Goal: Task Accomplishment & Management: Manage account settings

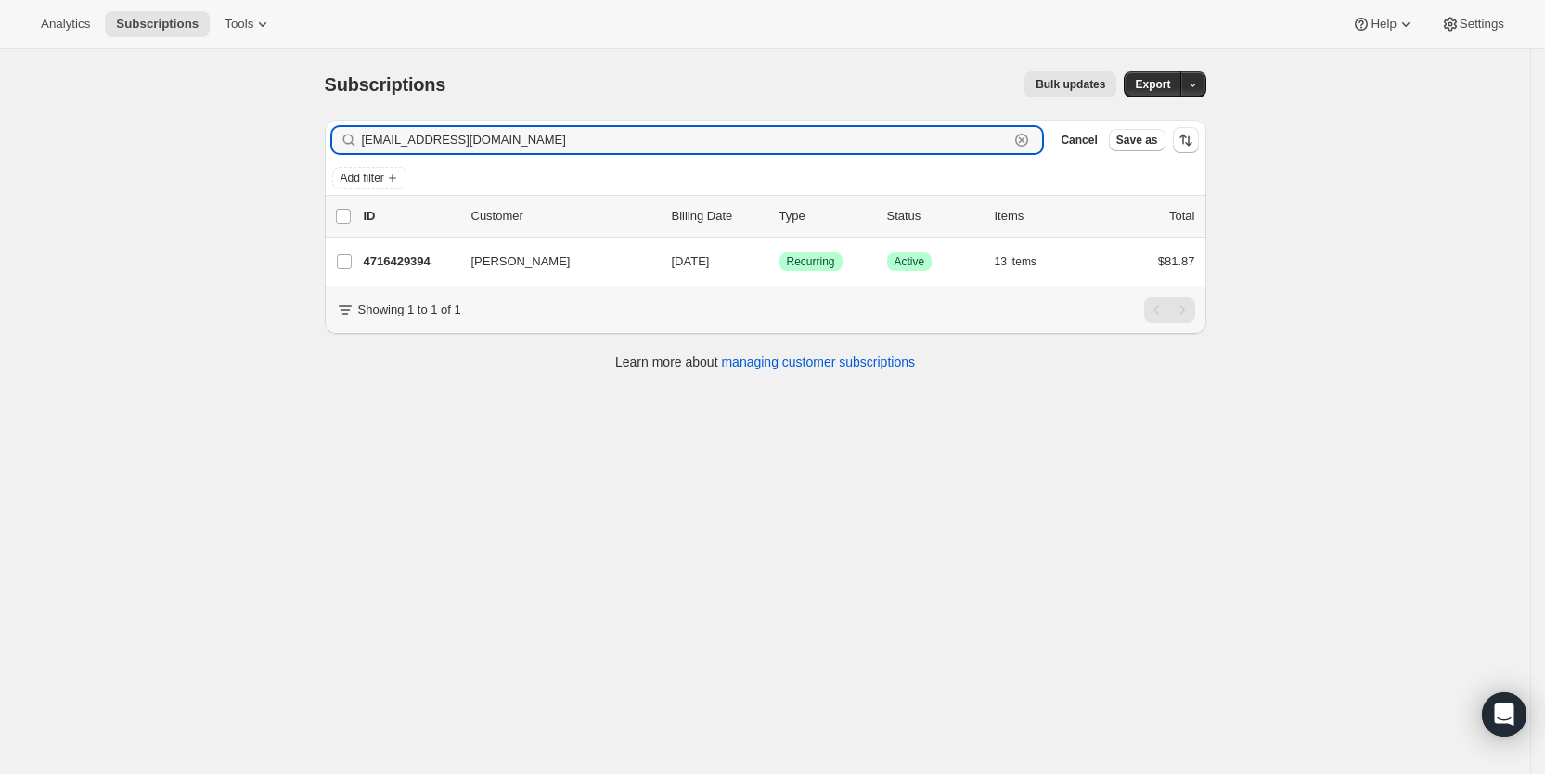
paste input "alla.[PERSON_NAME]@gmai"
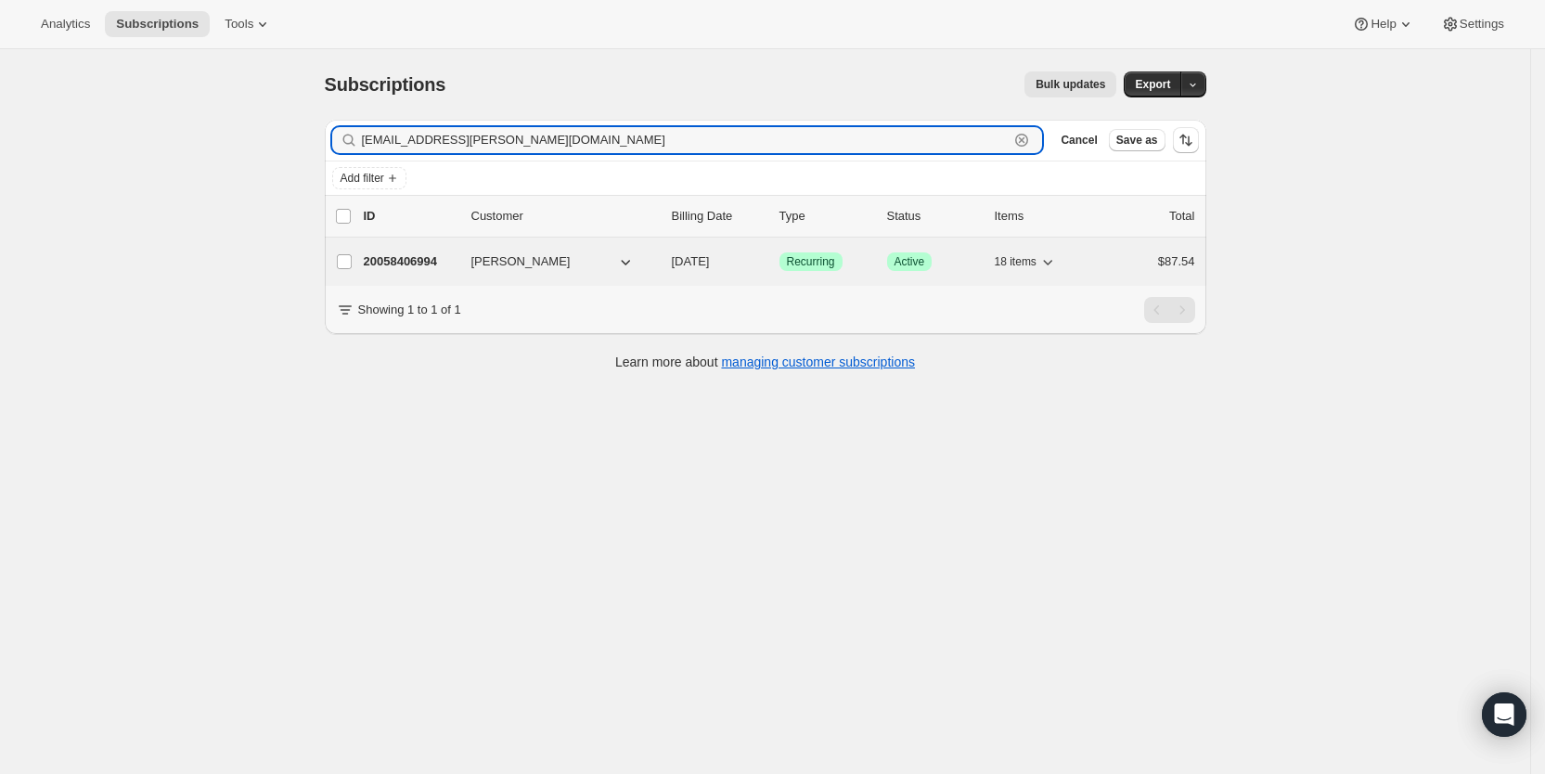
type input "[EMAIL_ADDRESS][PERSON_NAME][DOMAIN_NAME]"
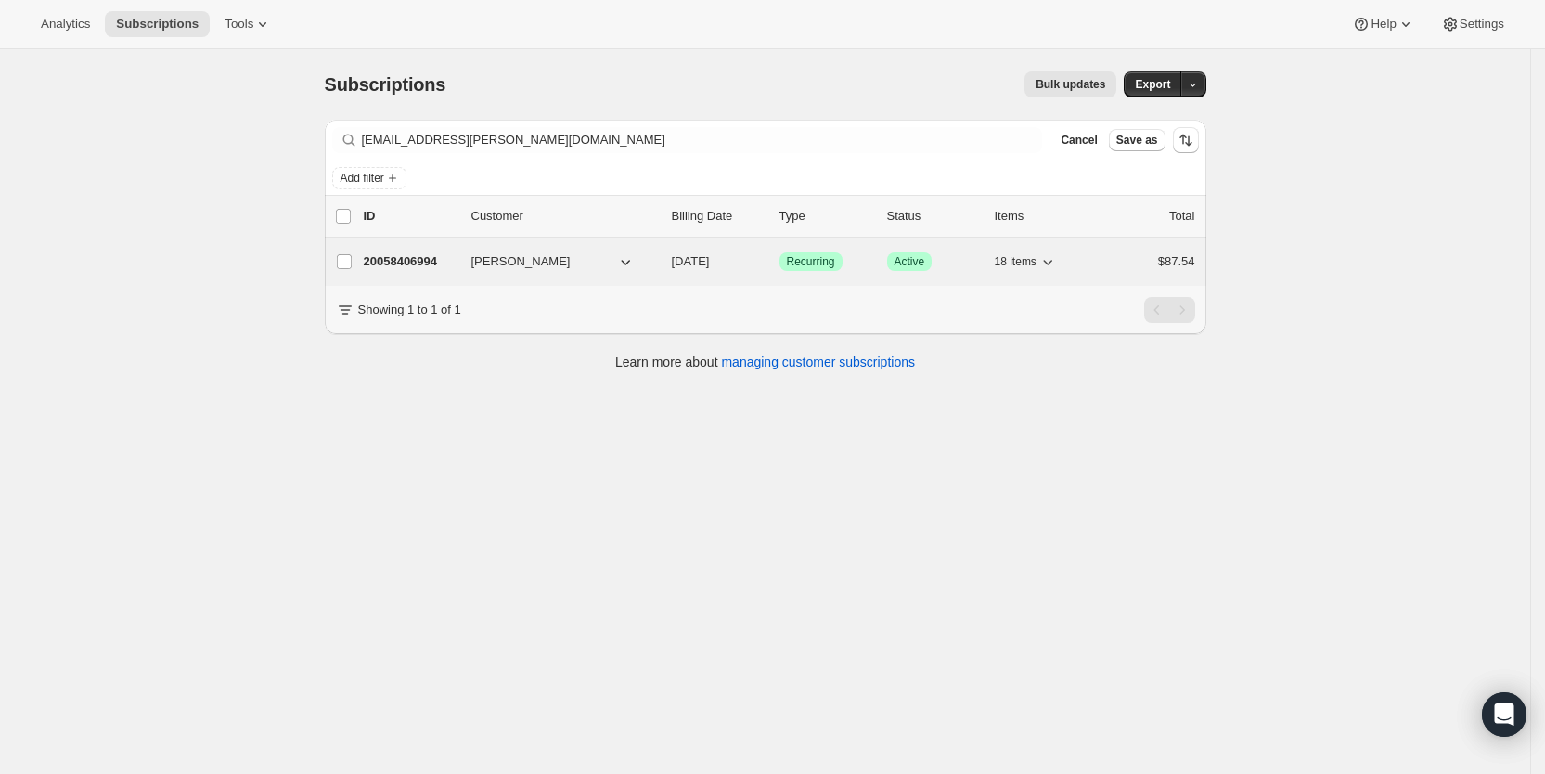
click at [710, 258] on span "[DATE]" at bounding box center [691, 261] width 38 height 14
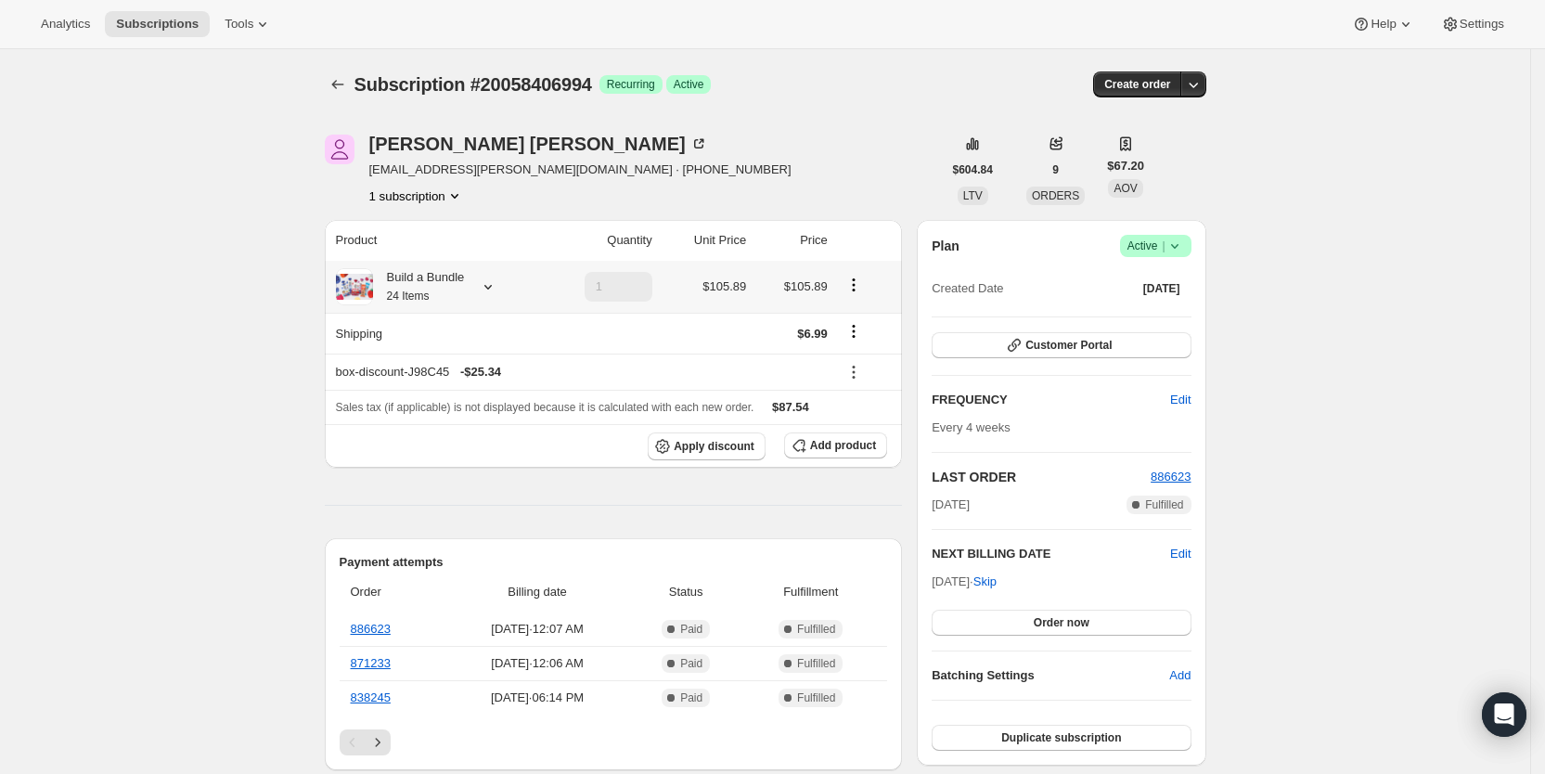
click at [491, 280] on icon at bounding box center [488, 286] width 19 height 19
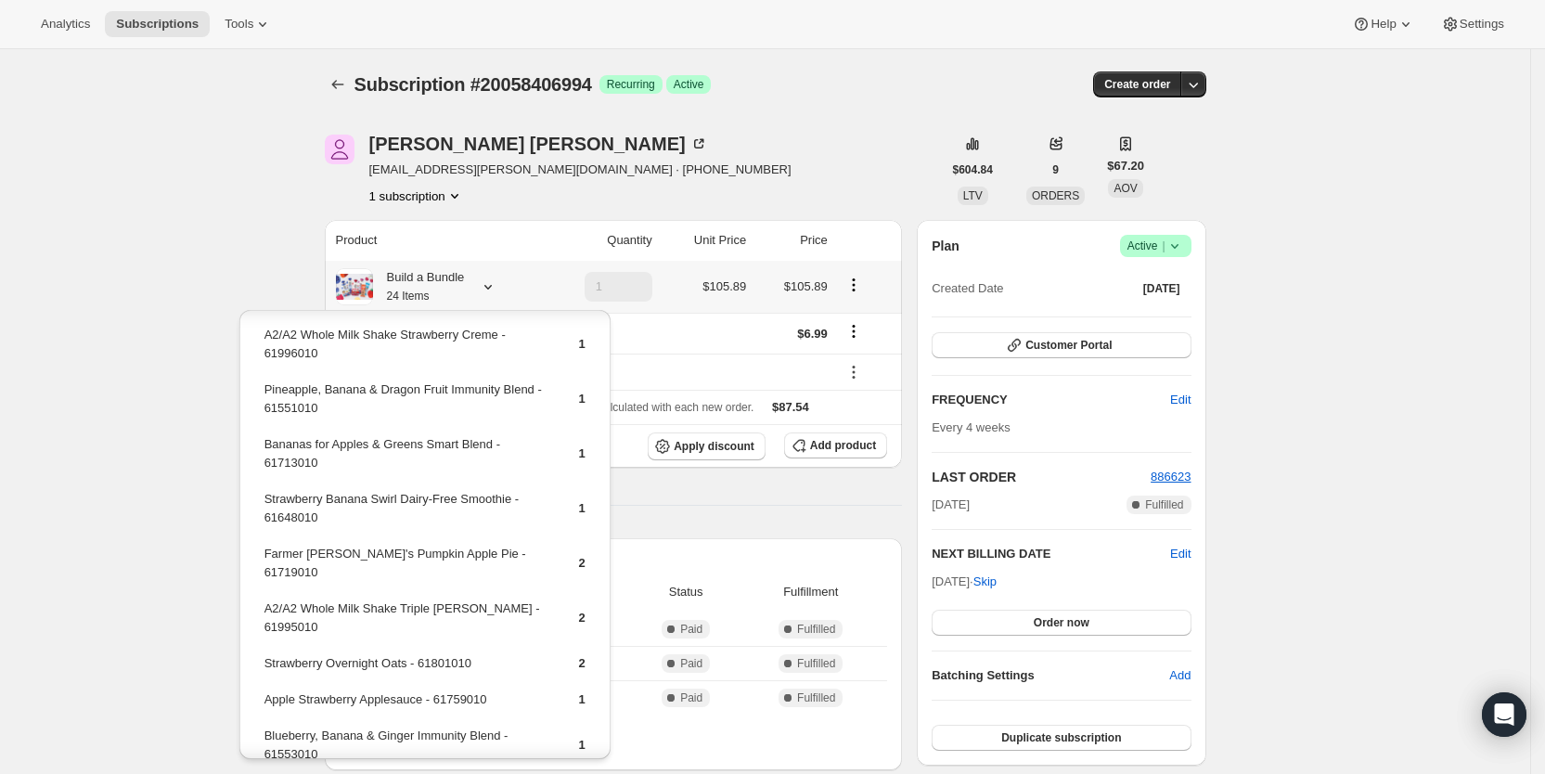
scroll to position [193, 0]
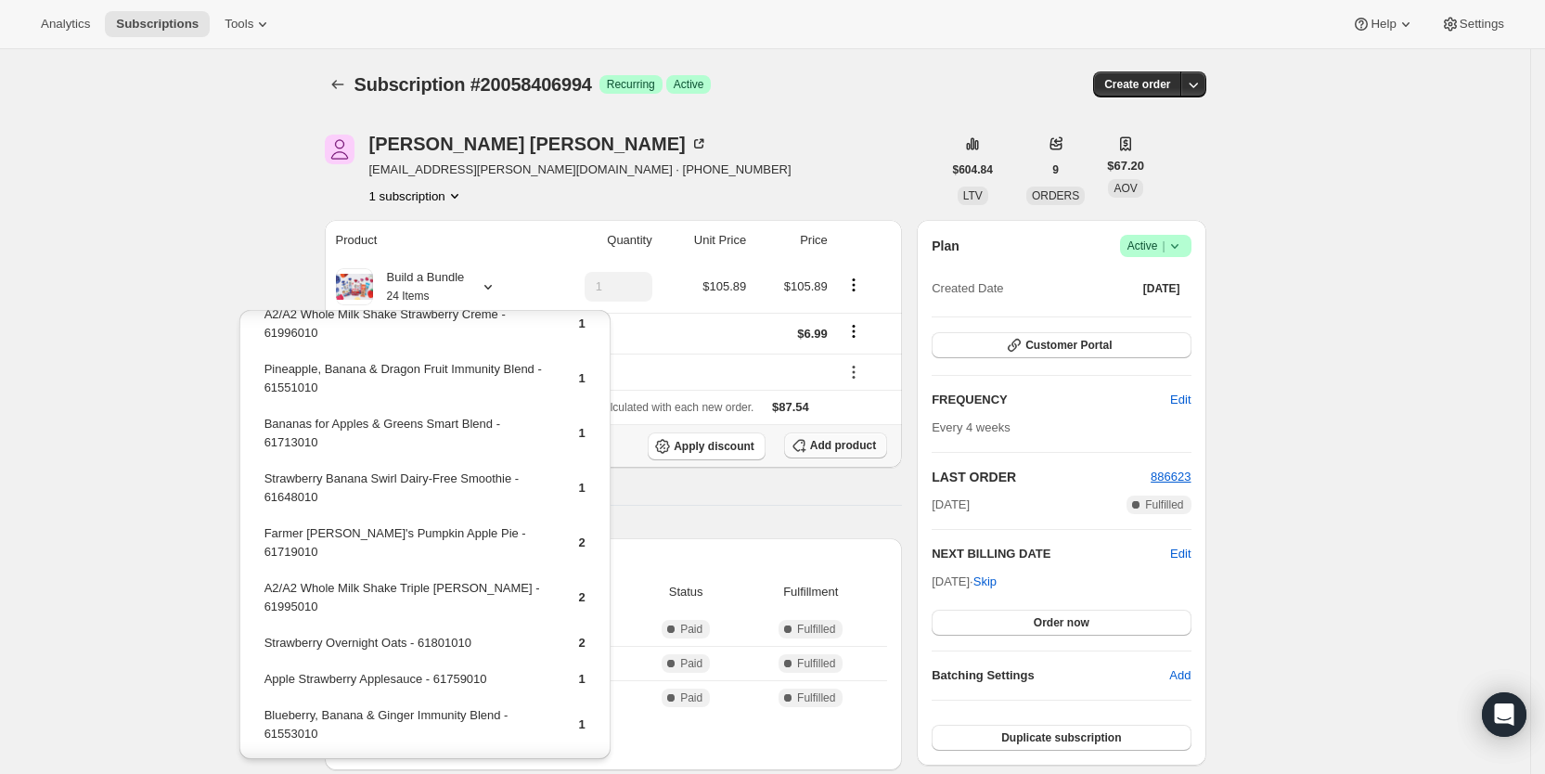
click at [837, 439] on span "Add product" at bounding box center [843, 445] width 66 height 15
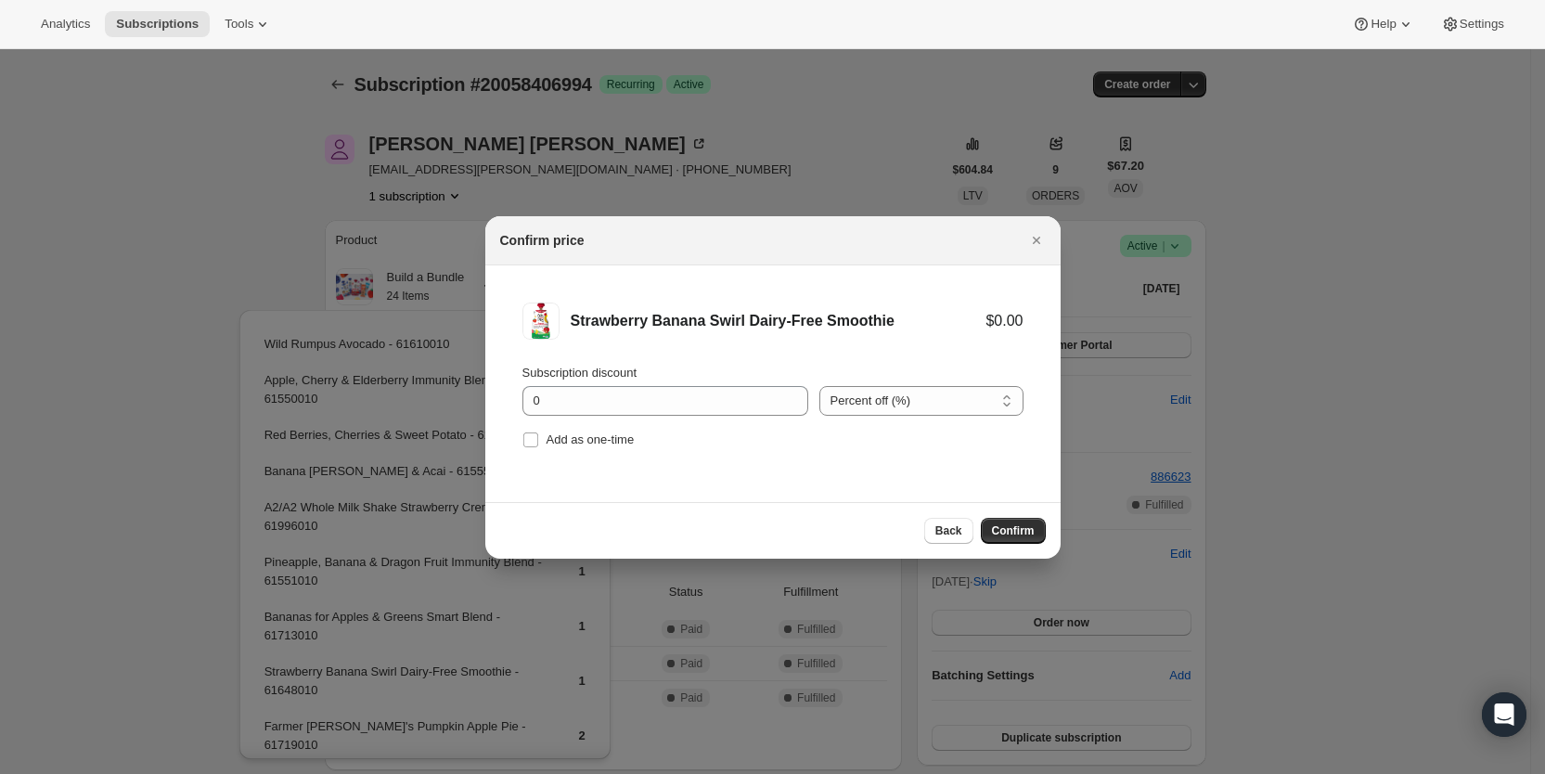
drag, startPoint x: 521, startPoint y: 439, endPoint x: 685, endPoint y: 472, distance: 166.7
click at [522, 439] on span ":r3ci:" at bounding box center [530, 439] width 17 height 17
click at [543, 438] on label "Add as one-time" at bounding box center [578, 440] width 112 height 26
click at [538, 438] on input "Add as one-time" at bounding box center [530, 439] width 15 height 15
checkbox input "true"
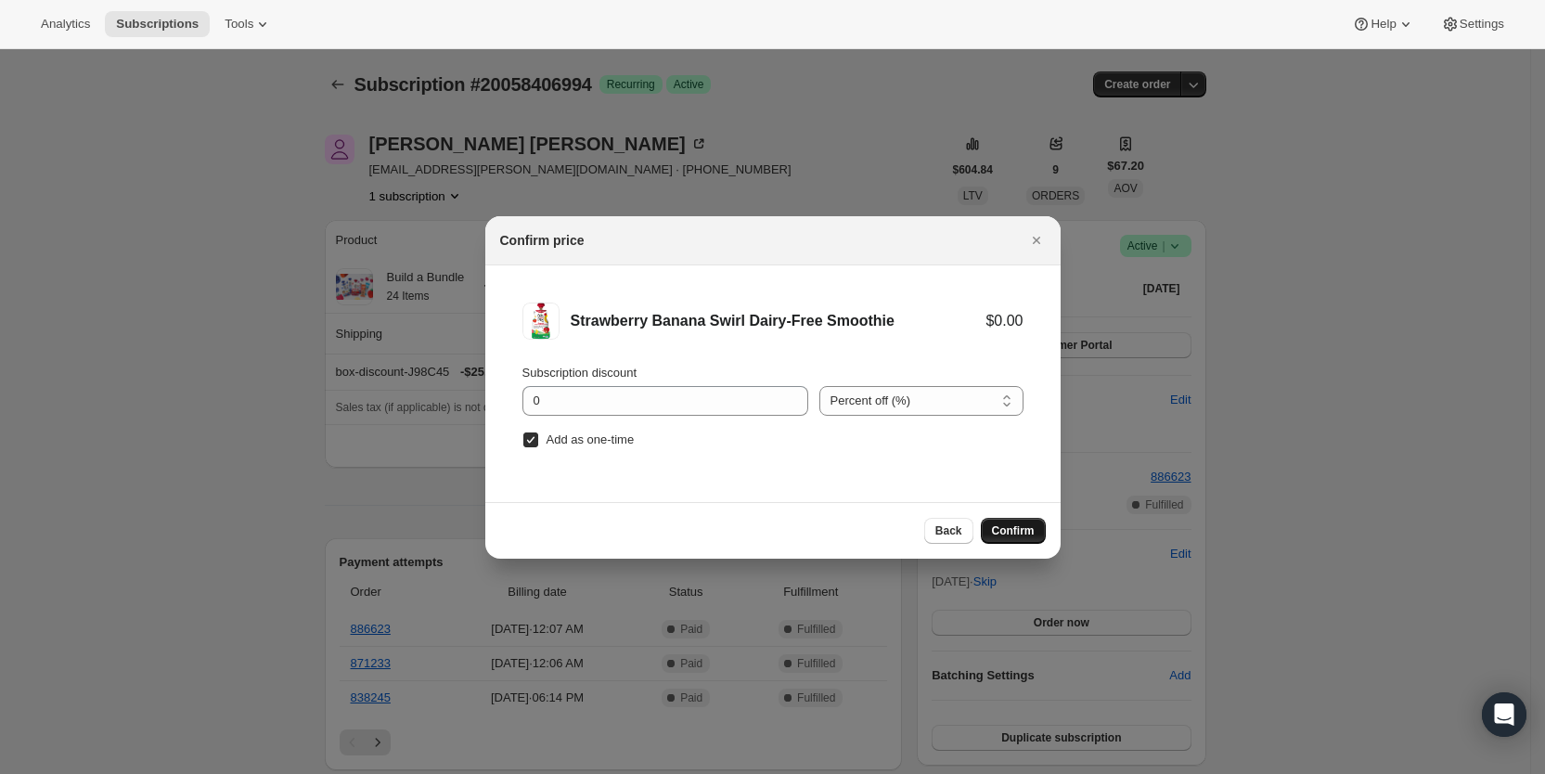
drag, startPoint x: 999, startPoint y: 531, endPoint x: 478, endPoint y: 375, distance: 544.2
click at [991, 530] on button "Confirm" at bounding box center [1013, 531] width 65 height 26
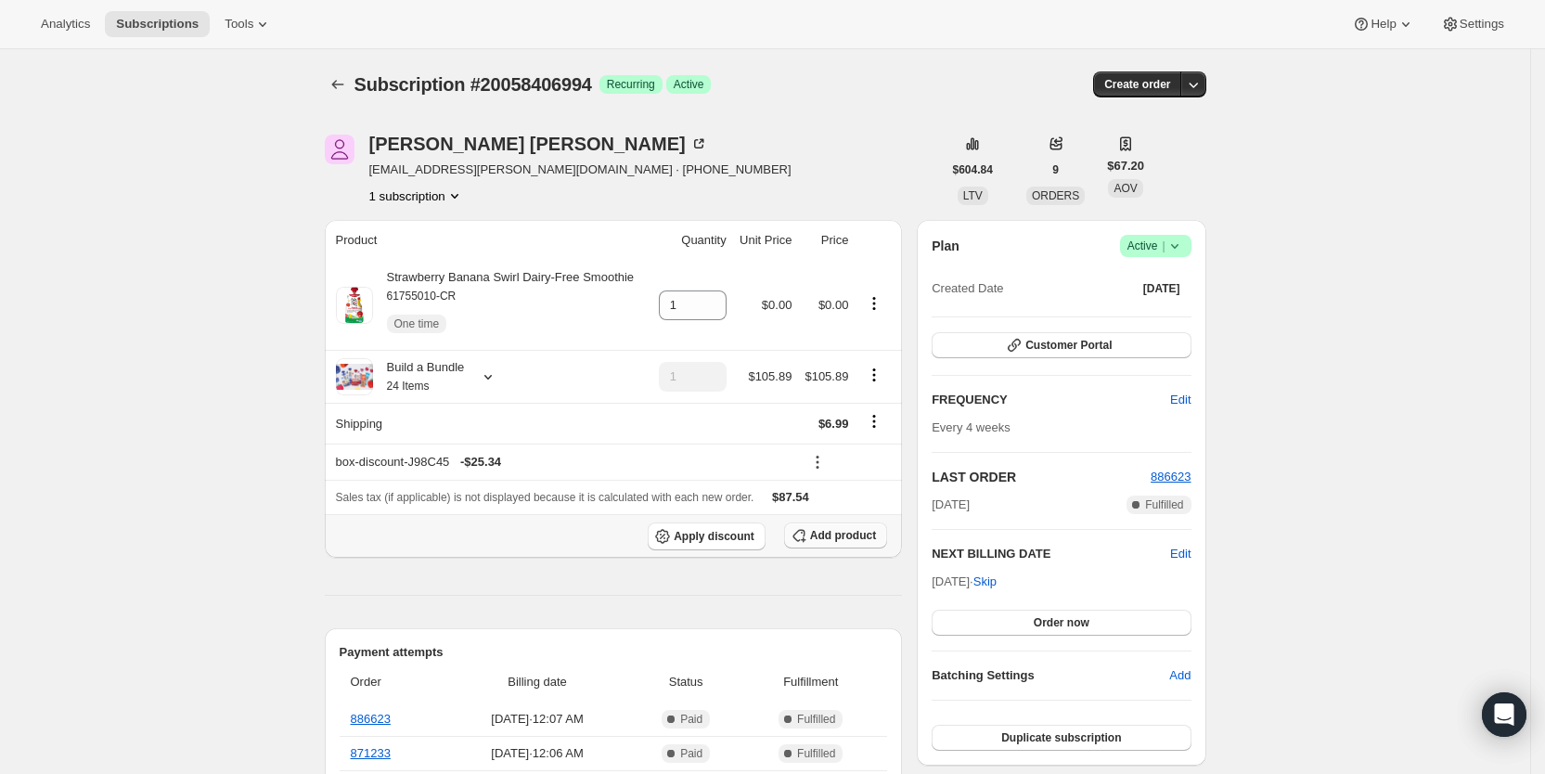
click at [807, 528] on icon "button" at bounding box center [798, 535] width 19 height 19
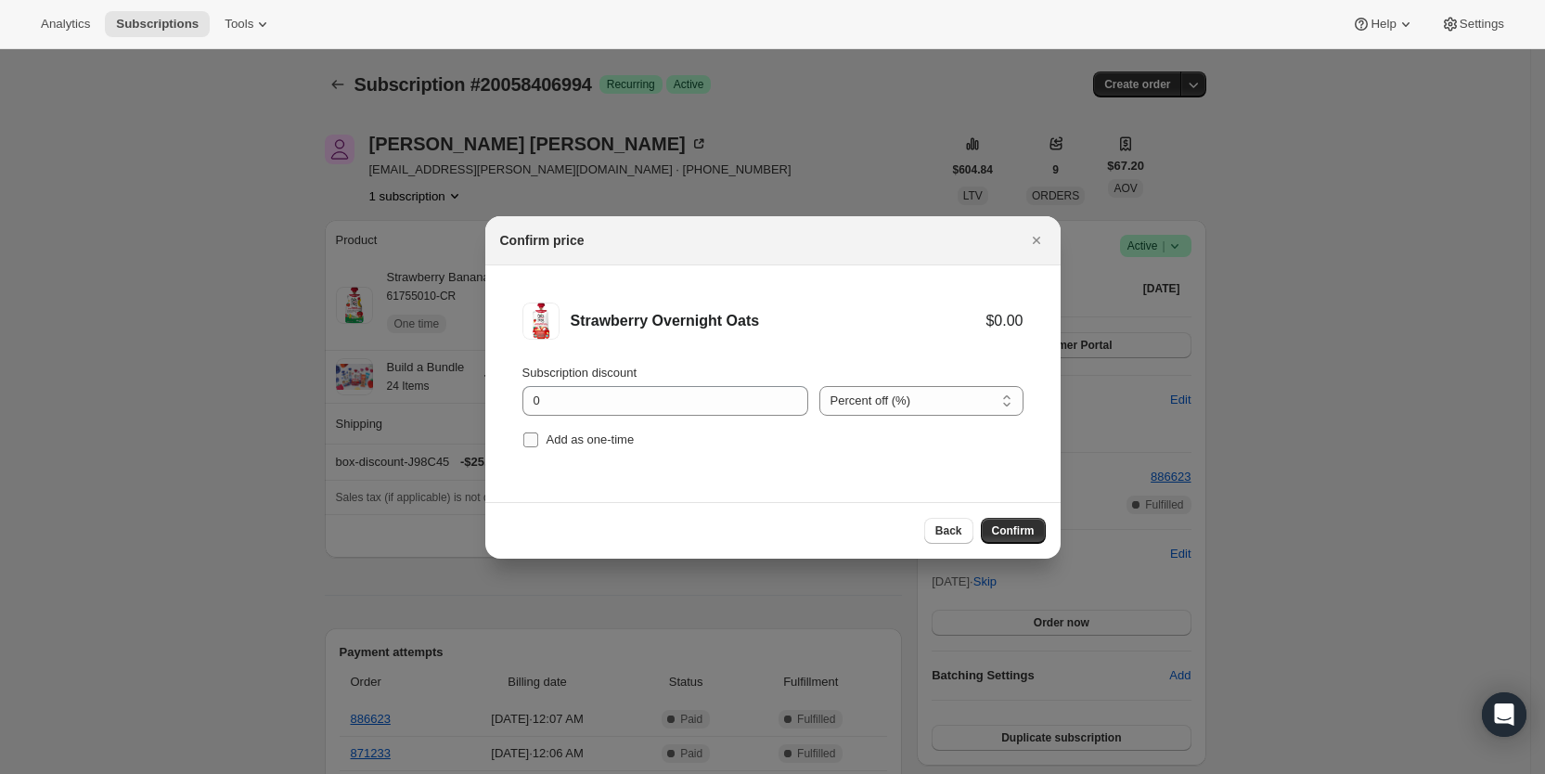
click at [538, 439] on span ":r3fv:" at bounding box center [530, 439] width 17 height 17
click at [538, 439] on input "Add as one-time" at bounding box center [530, 439] width 15 height 15
checkbox input "true"
click at [1024, 532] on span "Confirm" at bounding box center [1013, 530] width 43 height 15
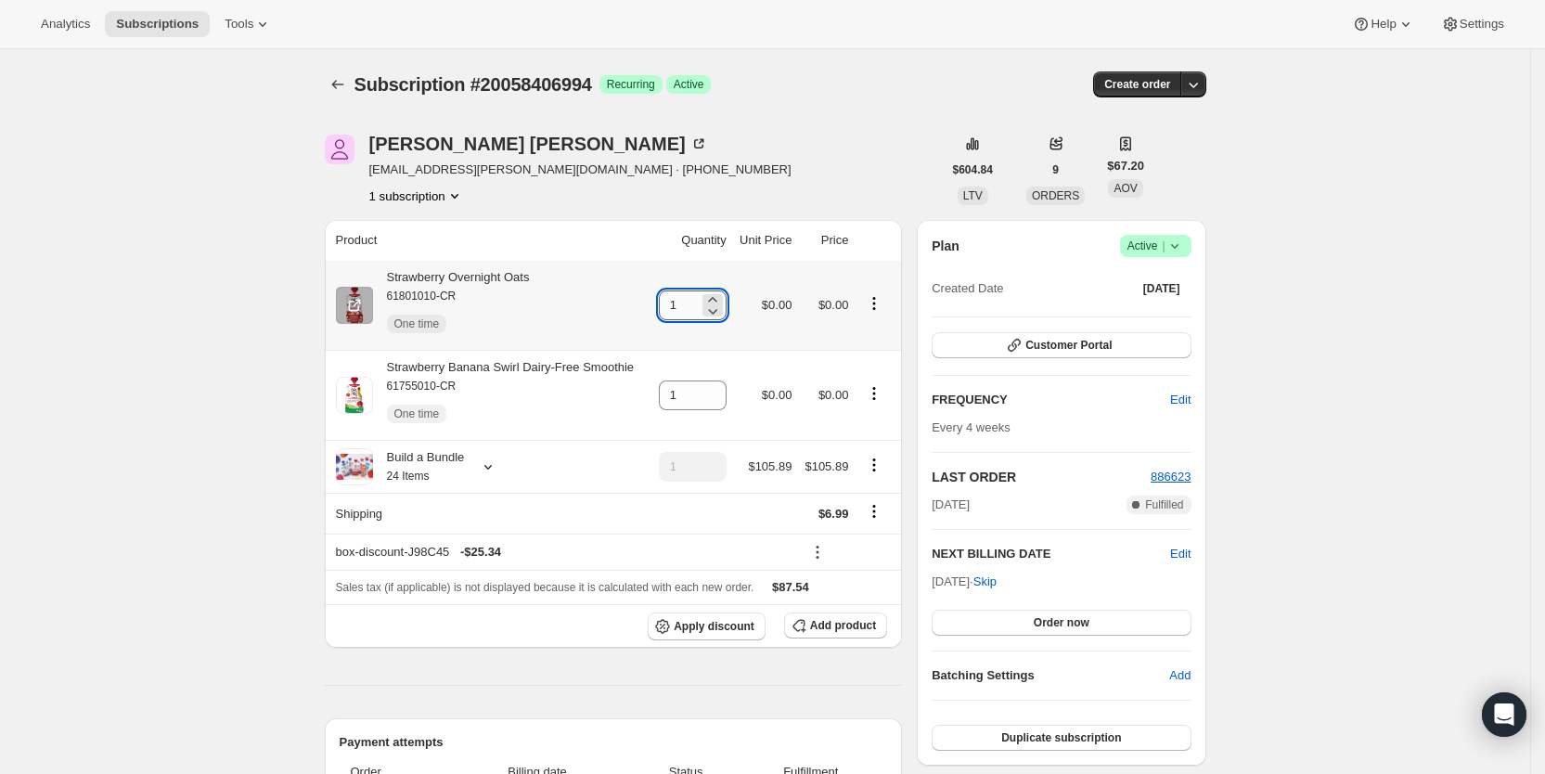
drag, startPoint x: 670, startPoint y: 305, endPoint x: 687, endPoint y: 306, distance: 17.7
click at [687, 306] on input "1" at bounding box center [679, 305] width 40 height 30
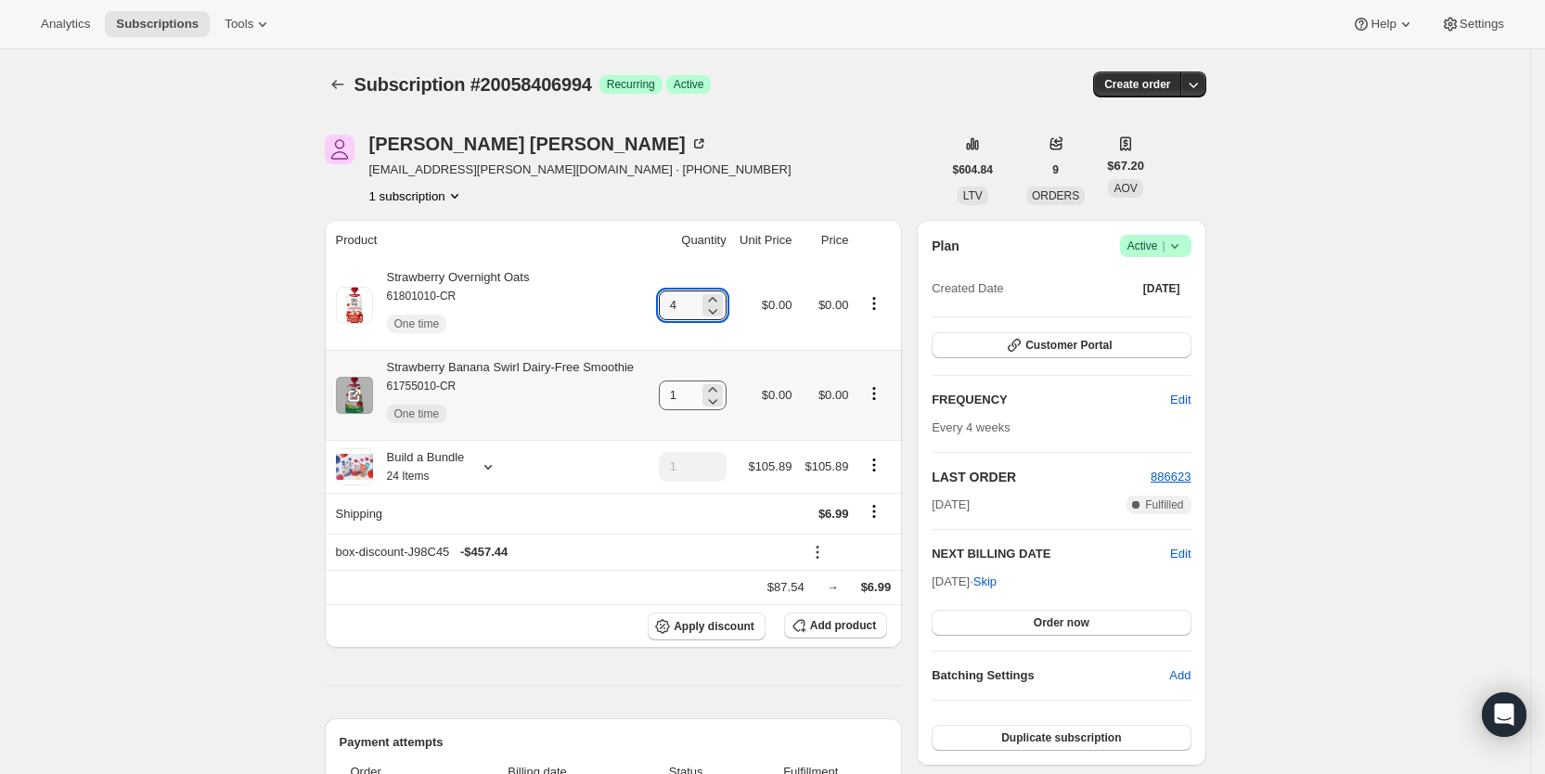
type input "4"
drag, startPoint x: 674, startPoint y: 394, endPoint x: 700, endPoint y: 396, distance: 26.0
click at [699, 396] on input "1" at bounding box center [679, 395] width 40 height 30
type input "3"
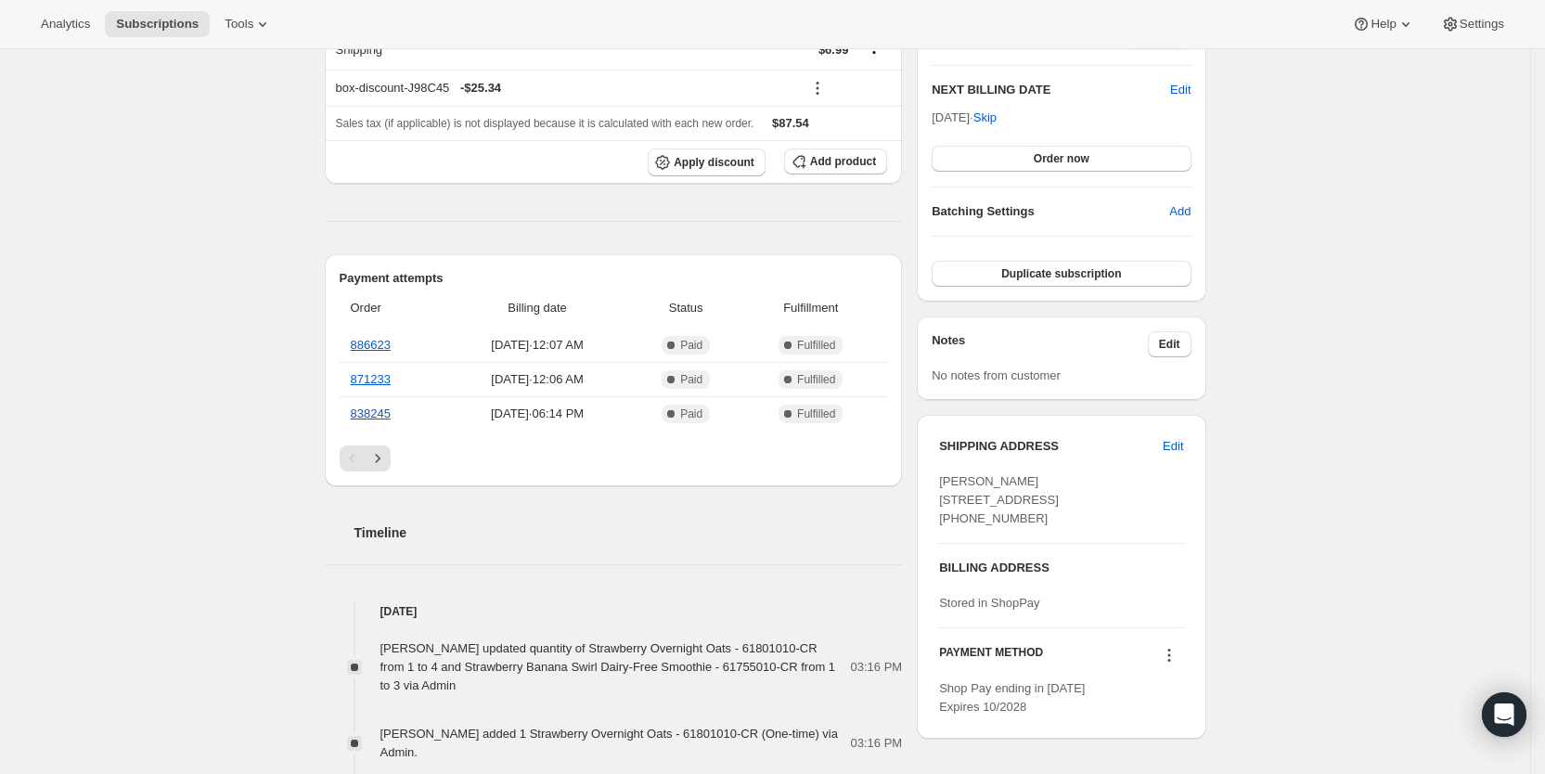
scroll to position [474, 0]
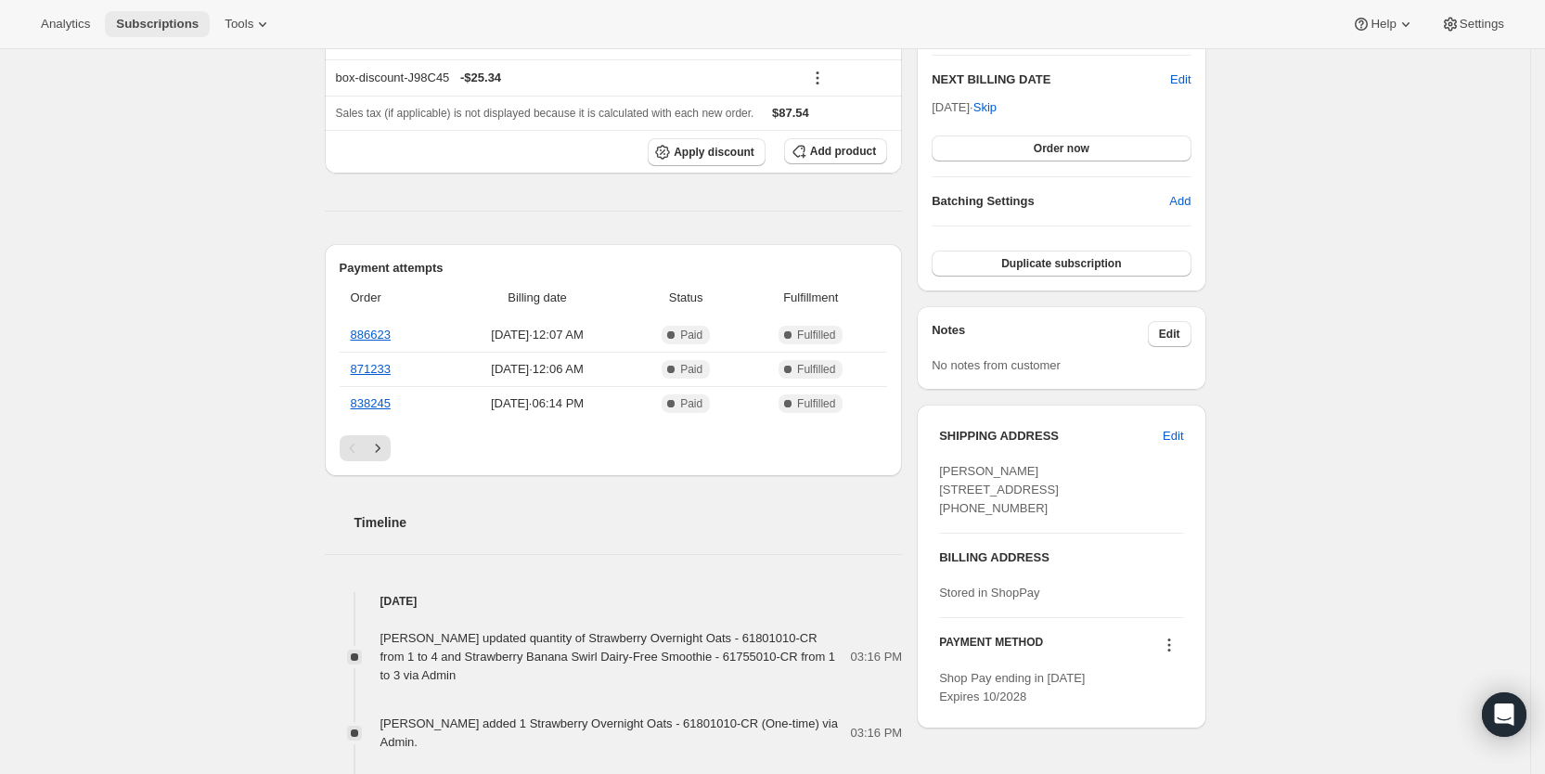
click at [144, 29] on span "Subscriptions" at bounding box center [157, 24] width 83 height 15
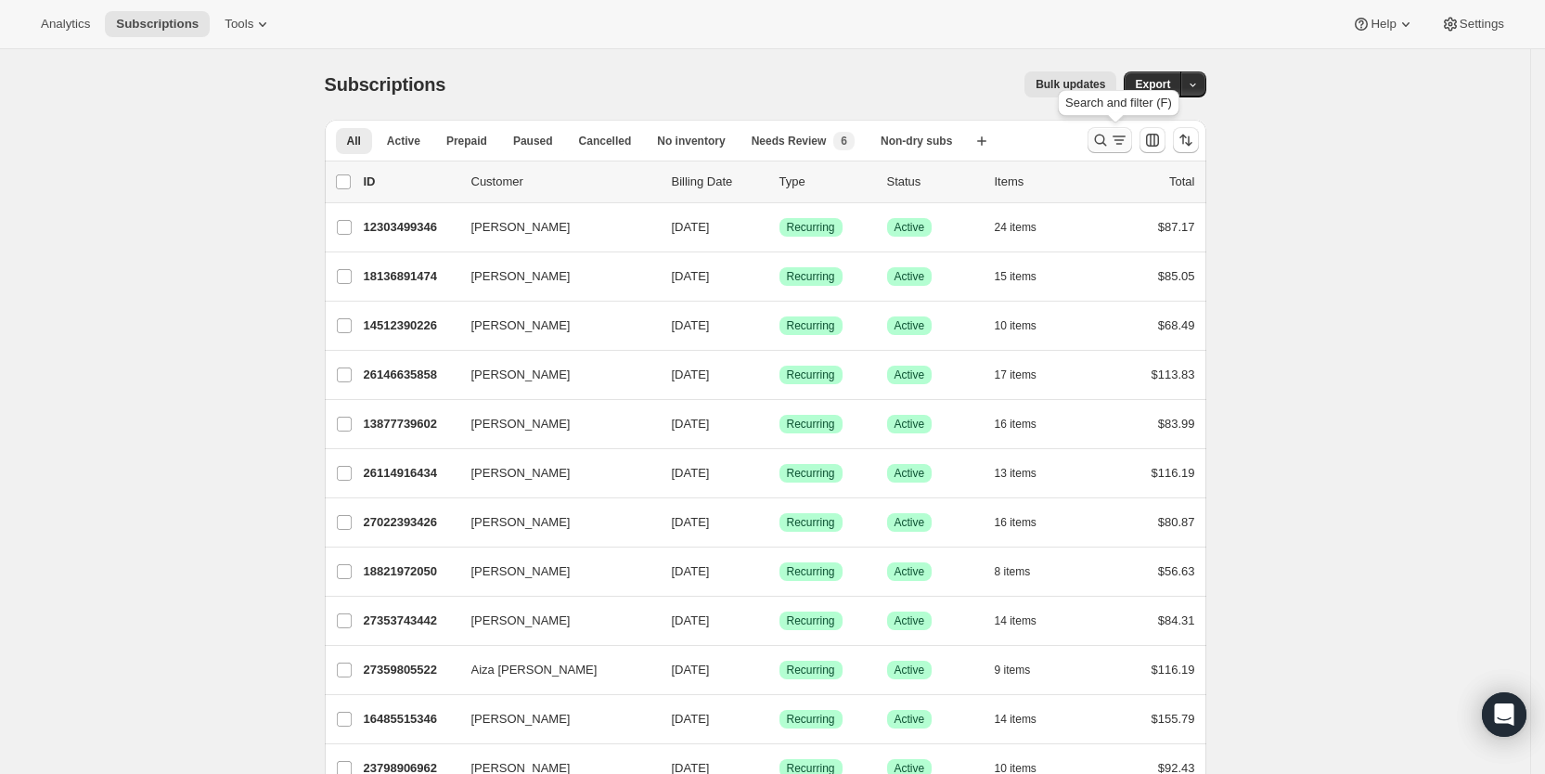
click at [1122, 135] on icon "Search and filter results" at bounding box center [1119, 140] width 19 height 19
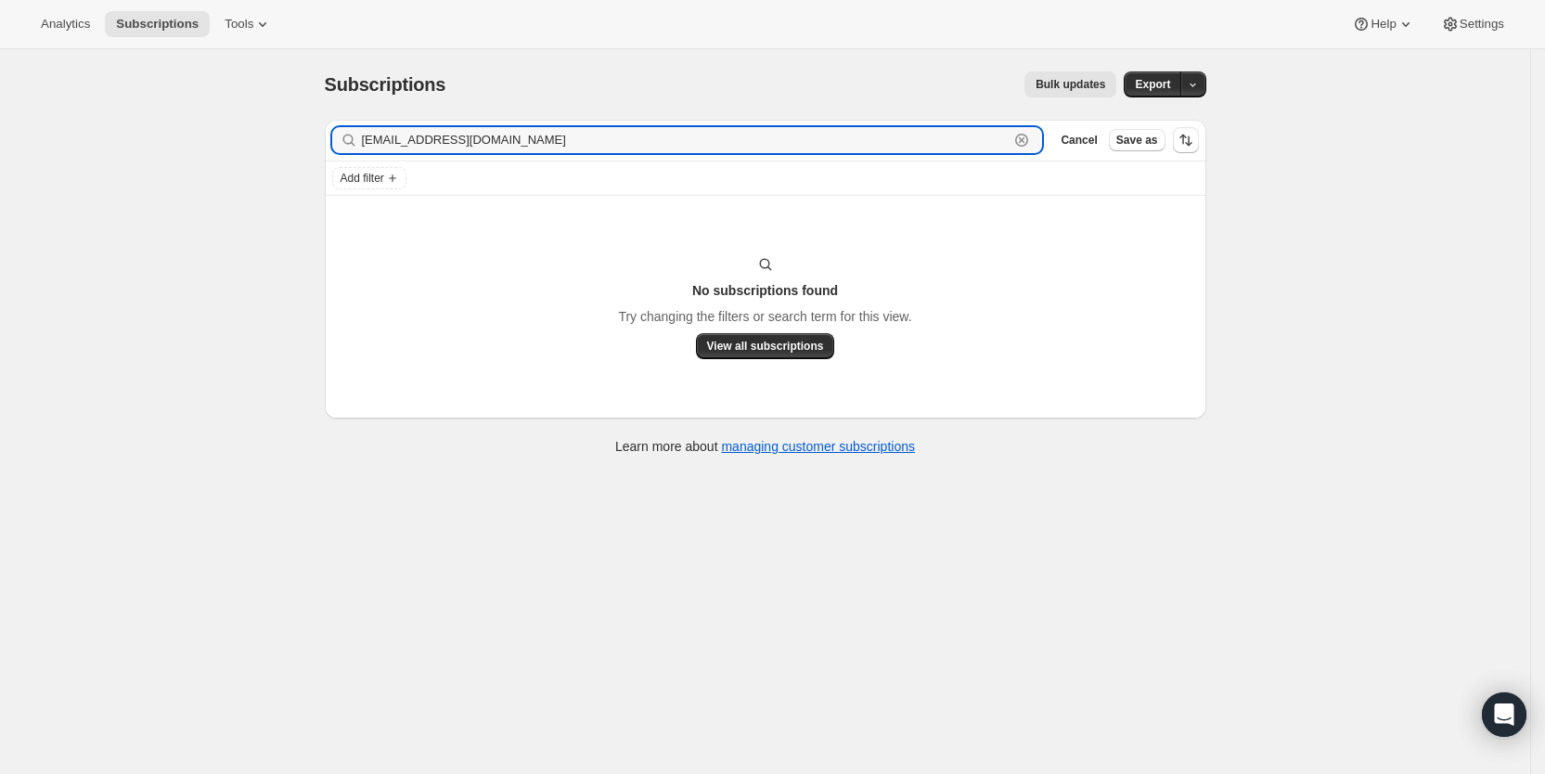
drag, startPoint x: 571, startPoint y: 133, endPoint x: 356, endPoint y: 151, distance: 215.1
click at [356, 151] on div "[EMAIL_ADDRESS][DOMAIN_NAME] Clear" at bounding box center [687, 140] width 711 height 26
paste input "meaghan.[PERSON_NAME]"
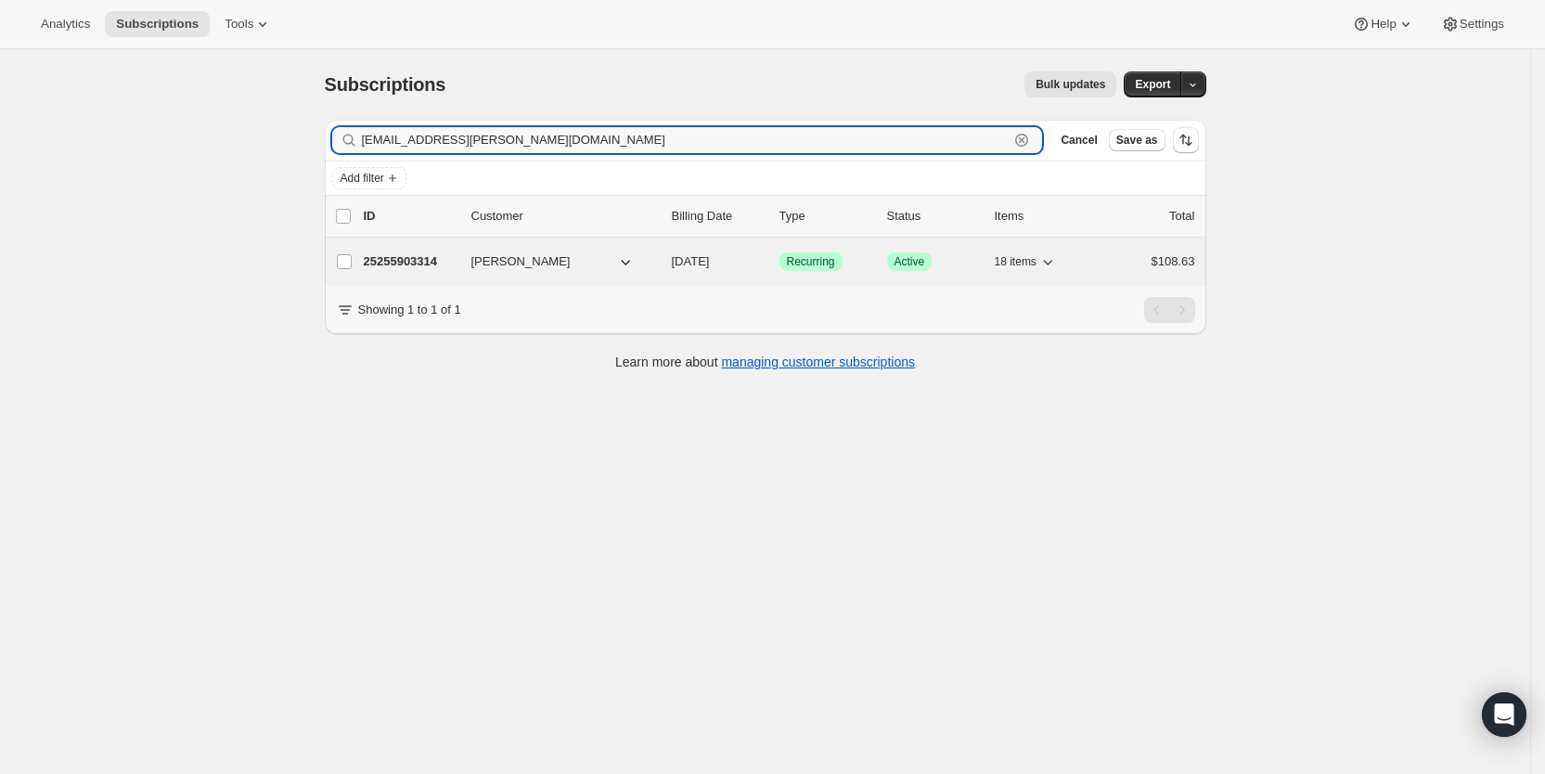
type input "[EMAIL_ADDRESS][PERSON_NAME][DOMAIN_NAME]"
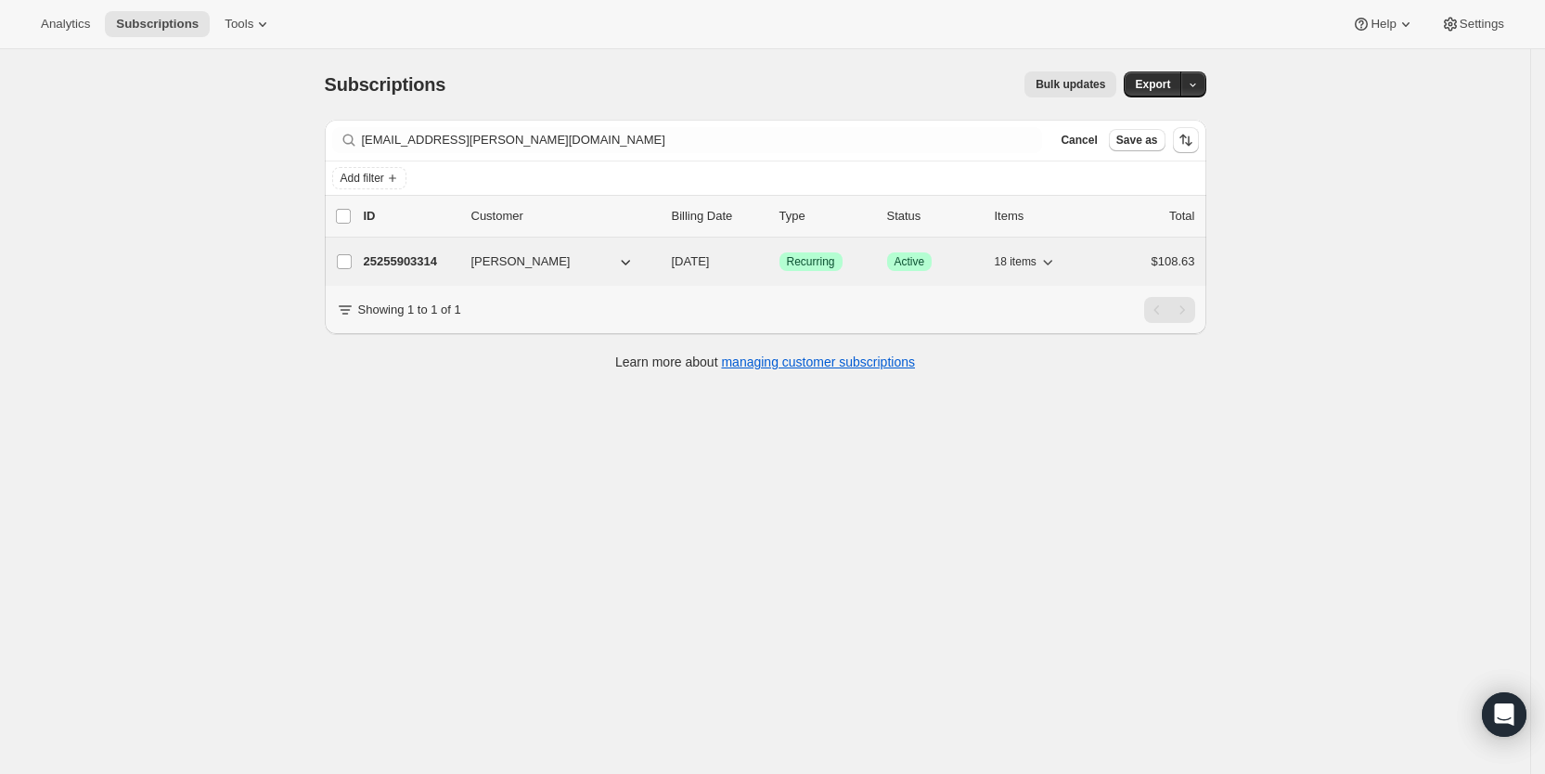
click at [724, 270] on p "[DATE]" at bounding box center [718, 261] width 93 height 19
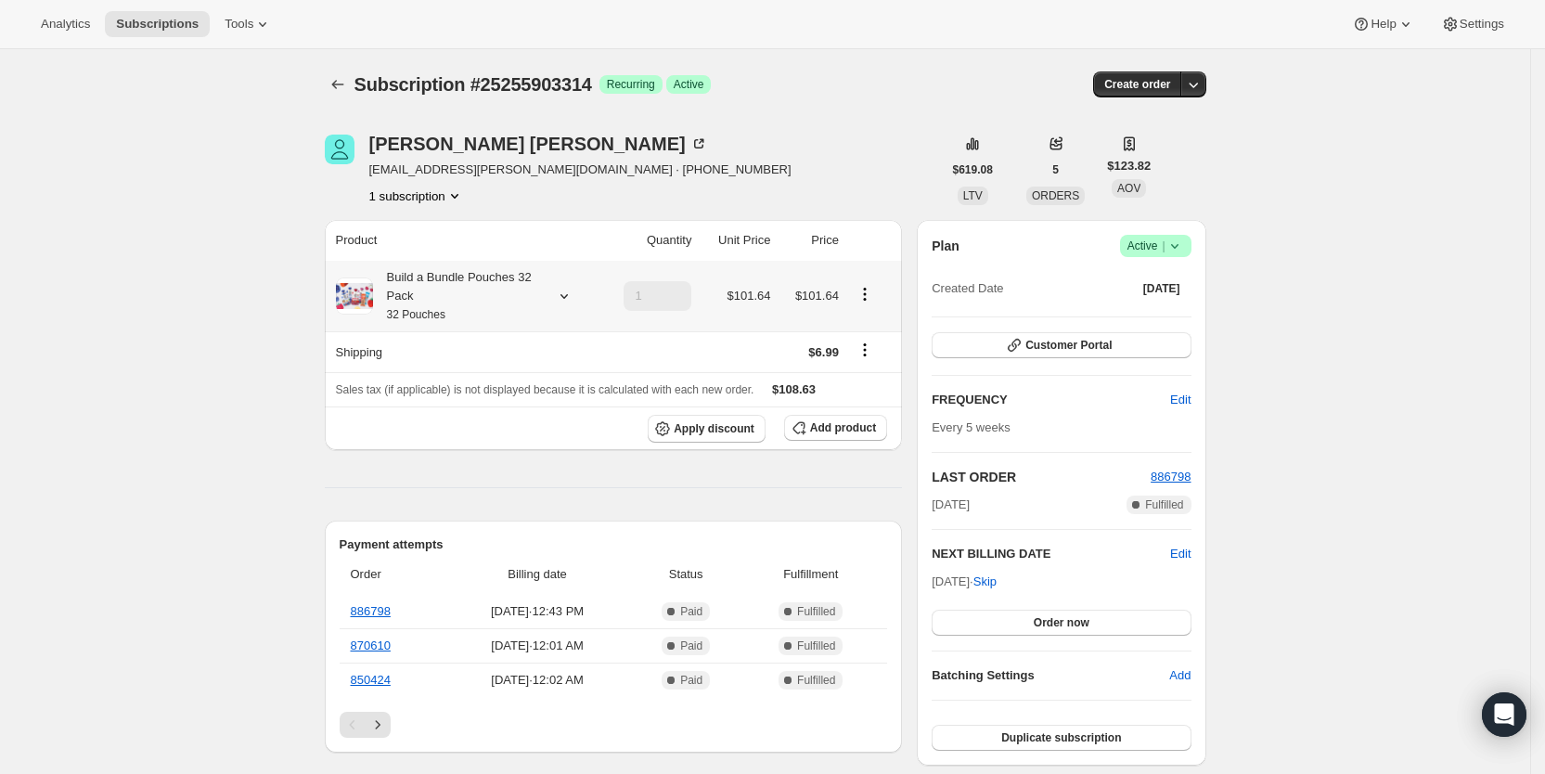
click at [568, 289] on icon at bounding box center [564, 296] width 19 height 19
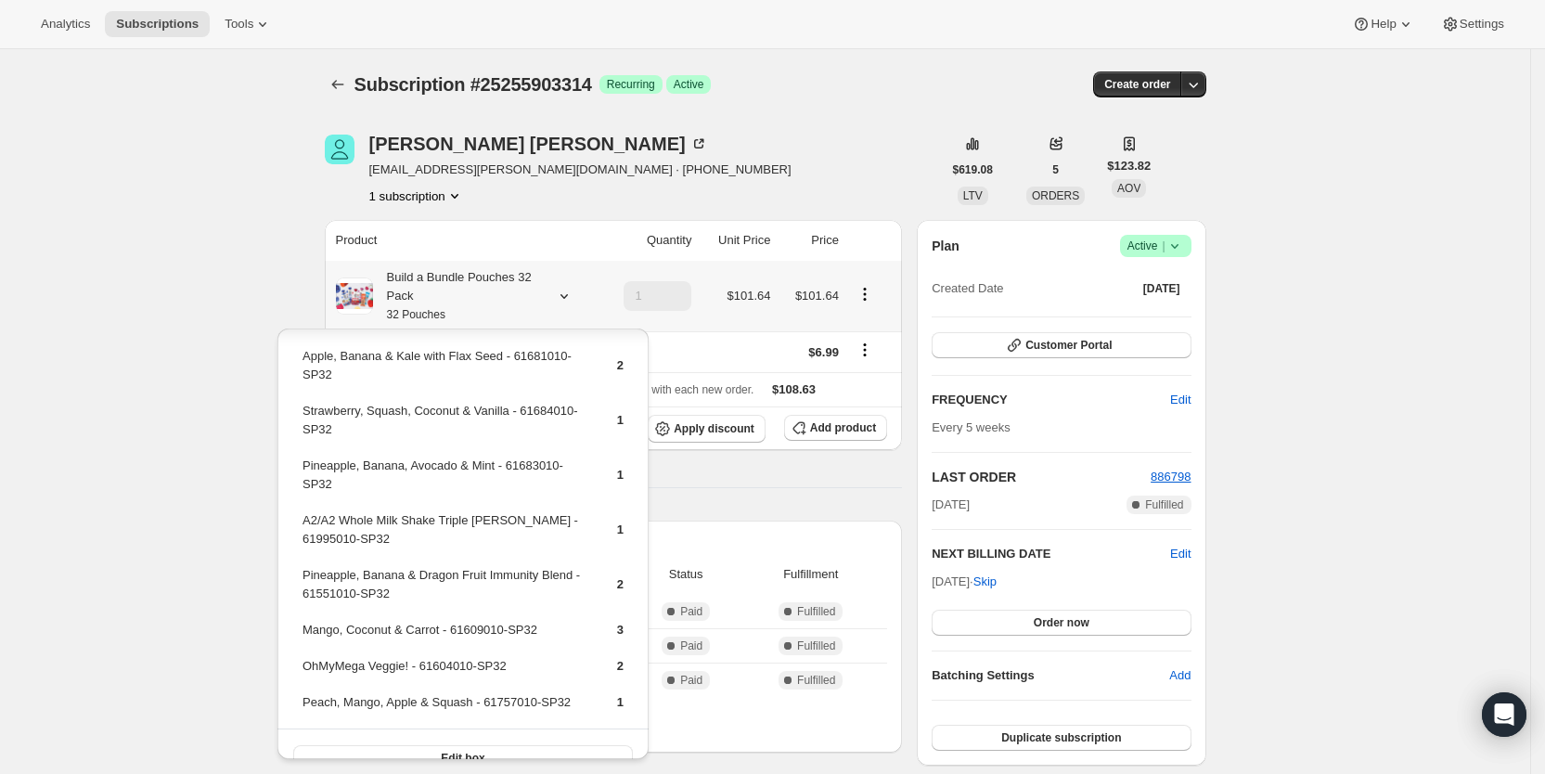
scroll to position [489, 0]
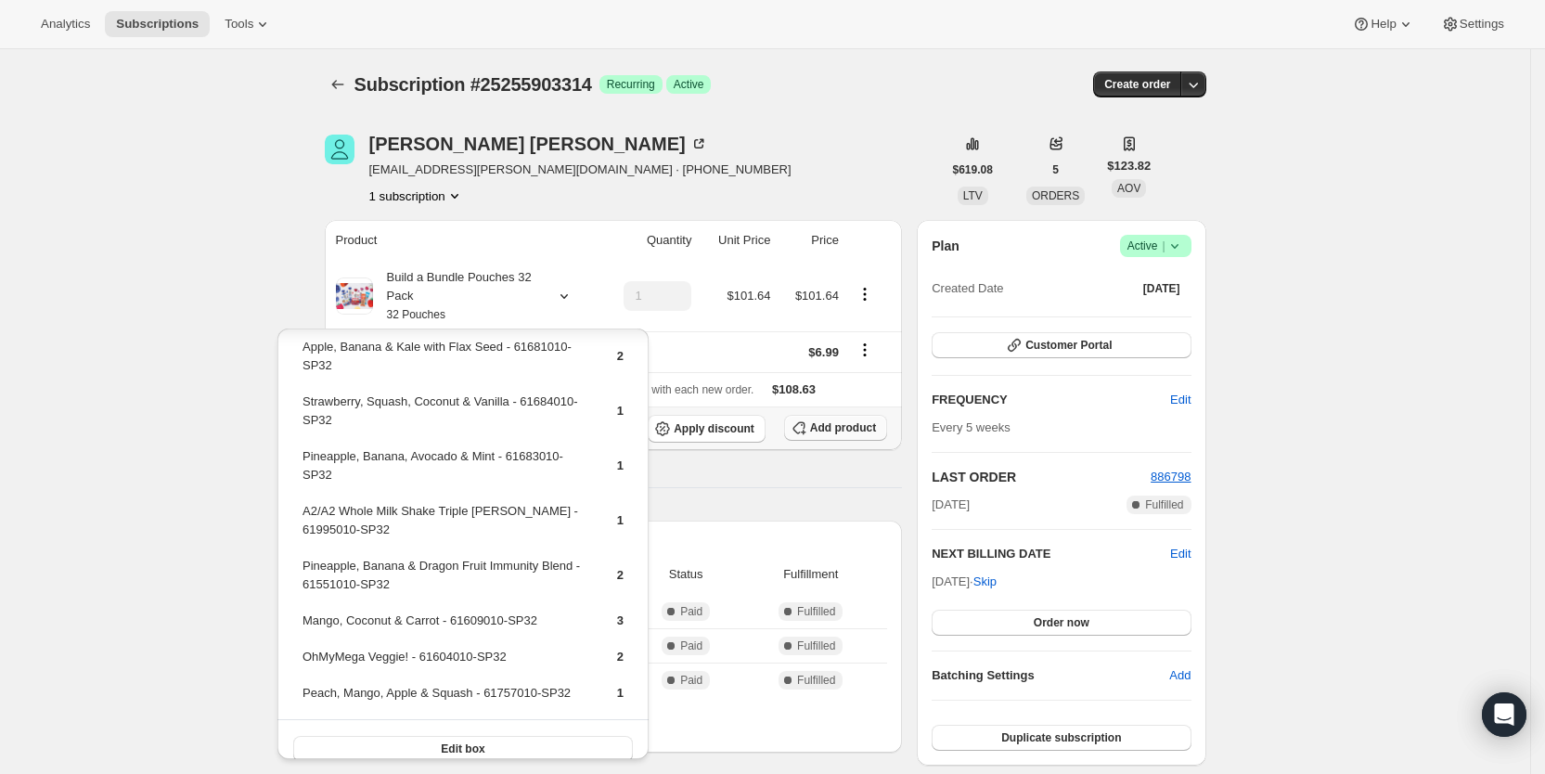
click at [833, 424] on span "Add product" at bounding box center [843, 427] width 66 height 15
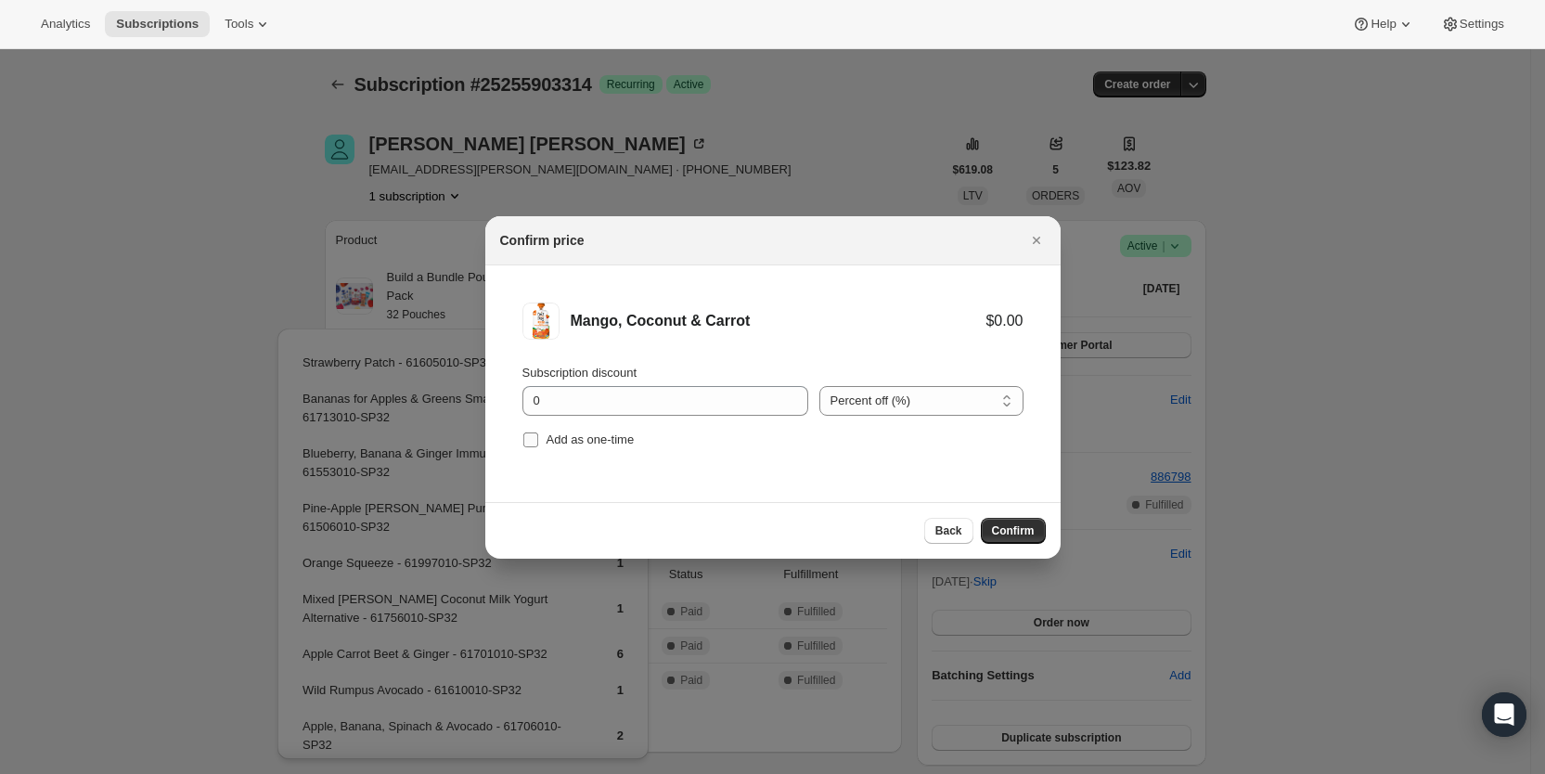
click at [533, 436] on input "Add as one-time" at bounding box center [530, 439] width 15 height 15
checkbox input "true"
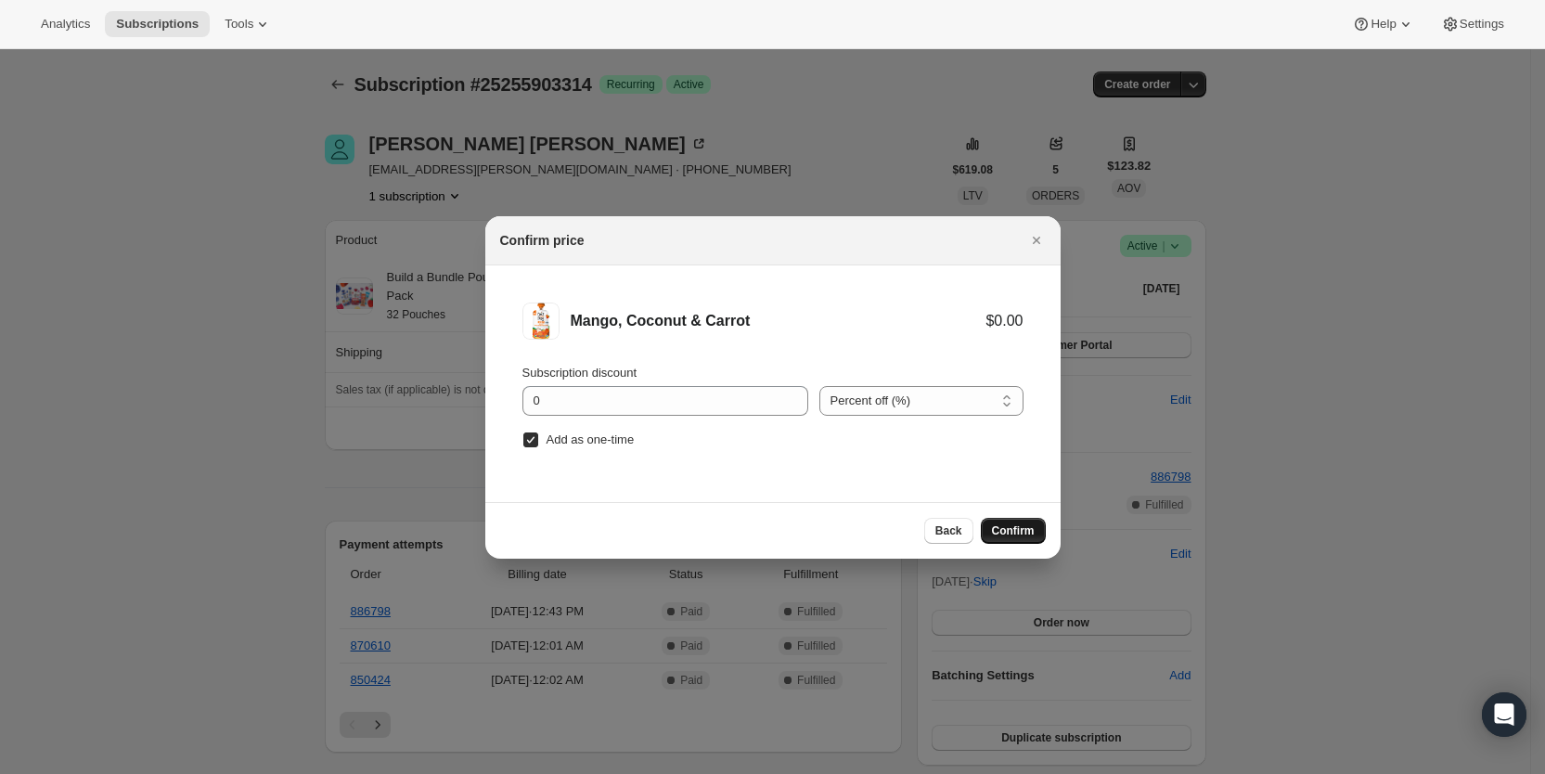
click at [1002, 532] on span "Confirm" at bounding box center [1013, 530] width 43 height 15
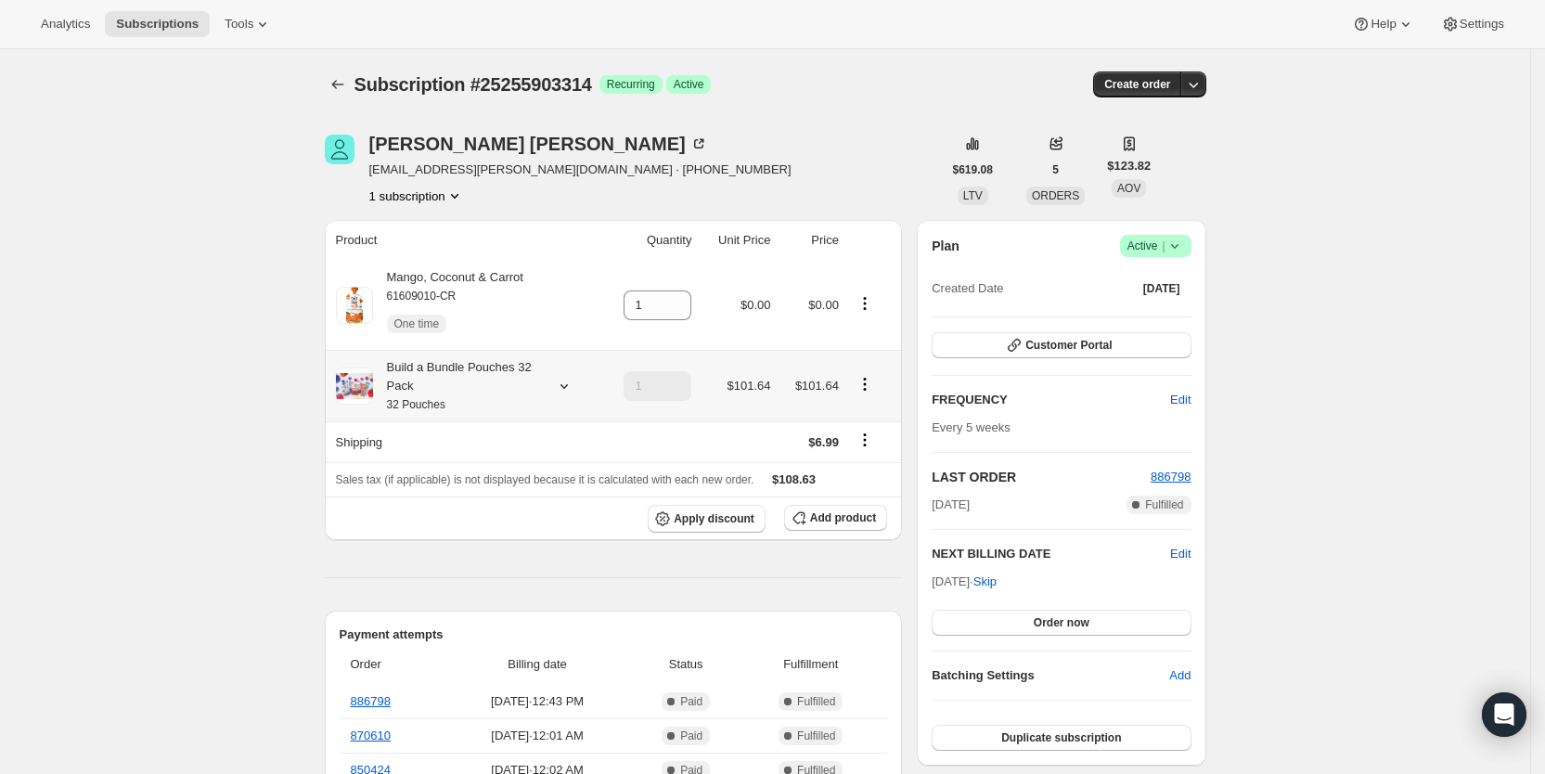
click at [567, 380] on icon at bounding box center [564, 386] width 19 height 19
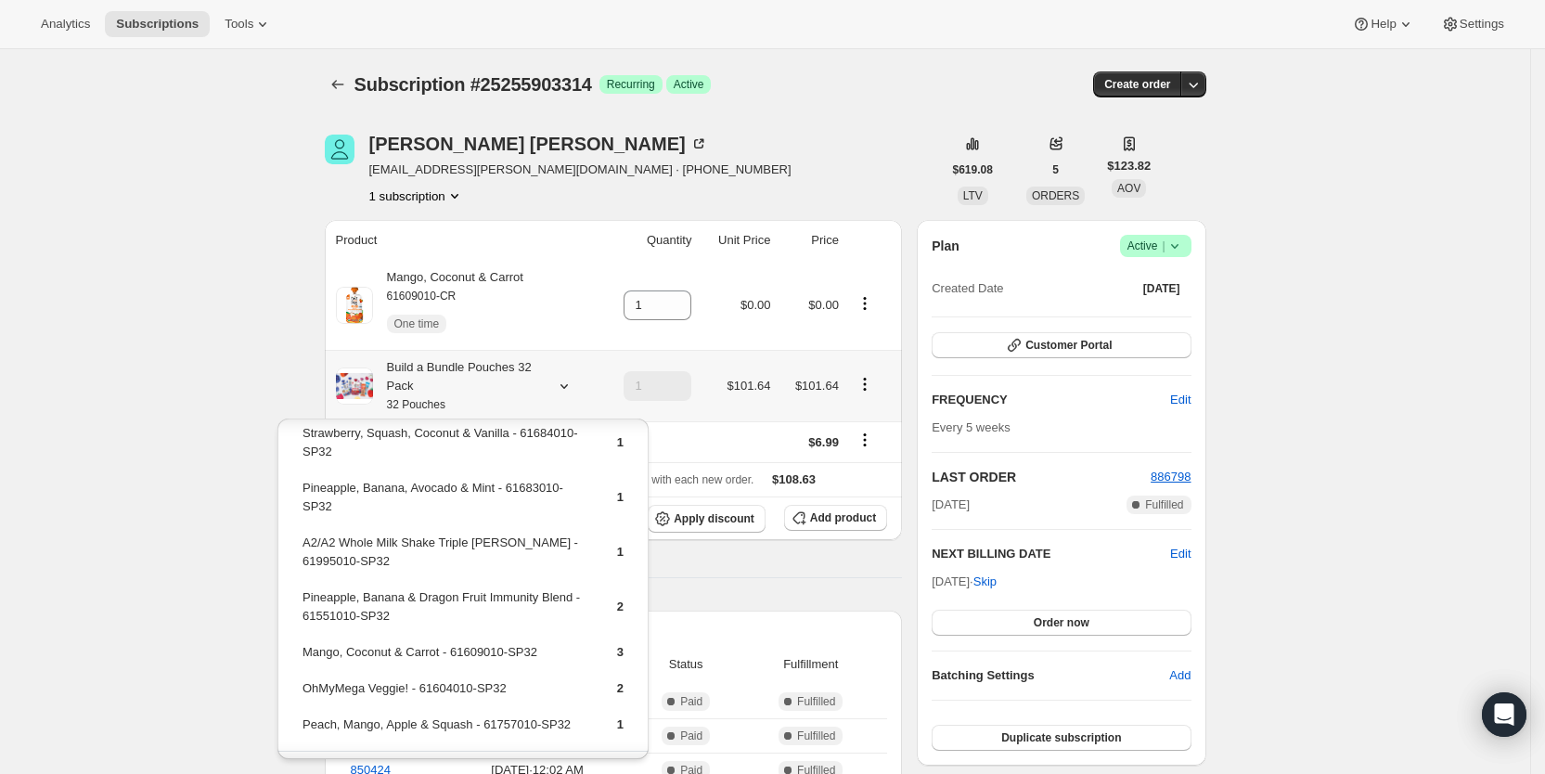
scroll to position [579, 0]
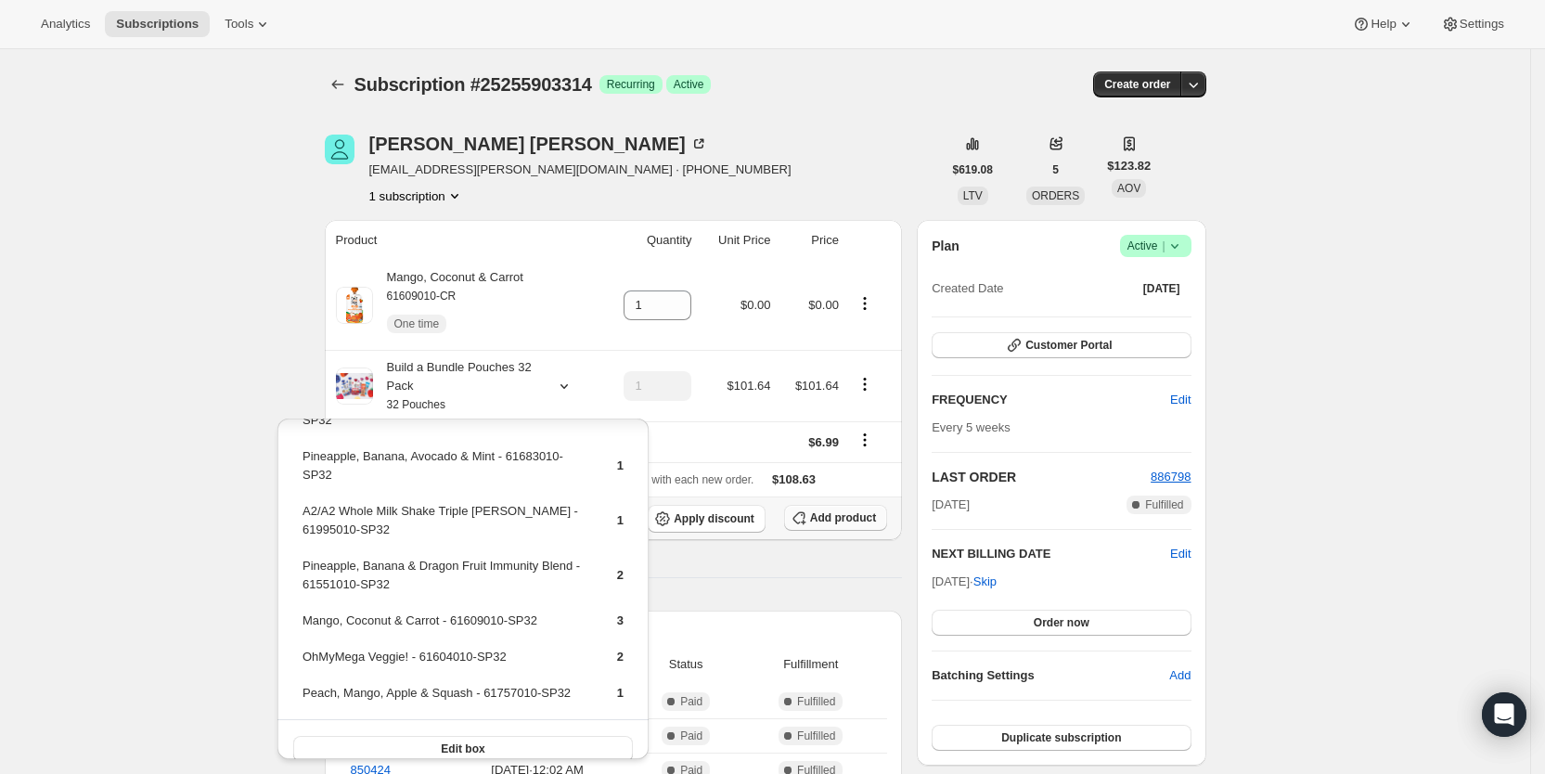
click at [840, 521] on span "Add product" at bounding box center [843, 517] width 66 height 15
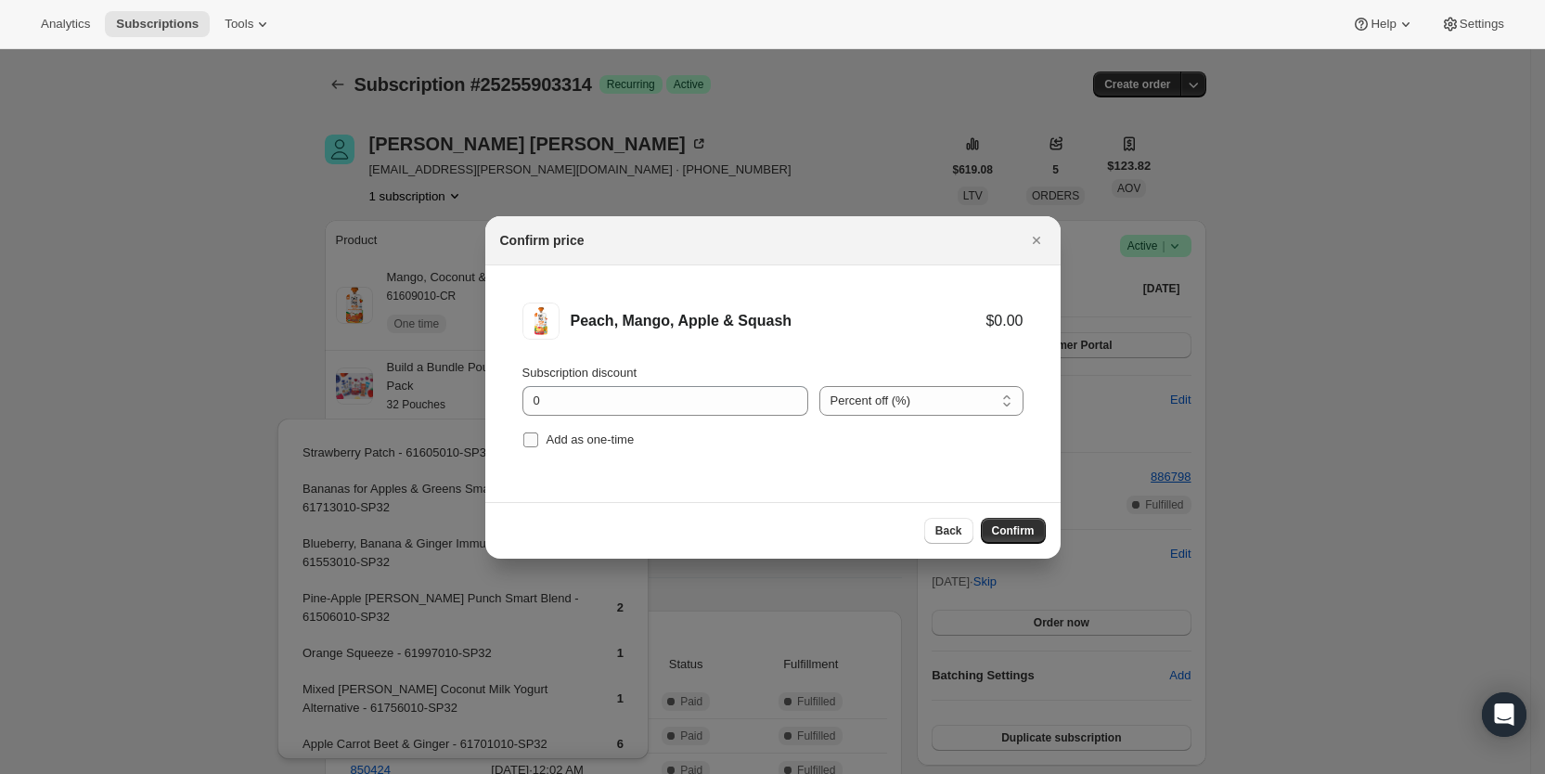
click at [533, 443] on input "Add as one-time" at bounding box center [530, 439] width 15 height 15
checkbox input "true"
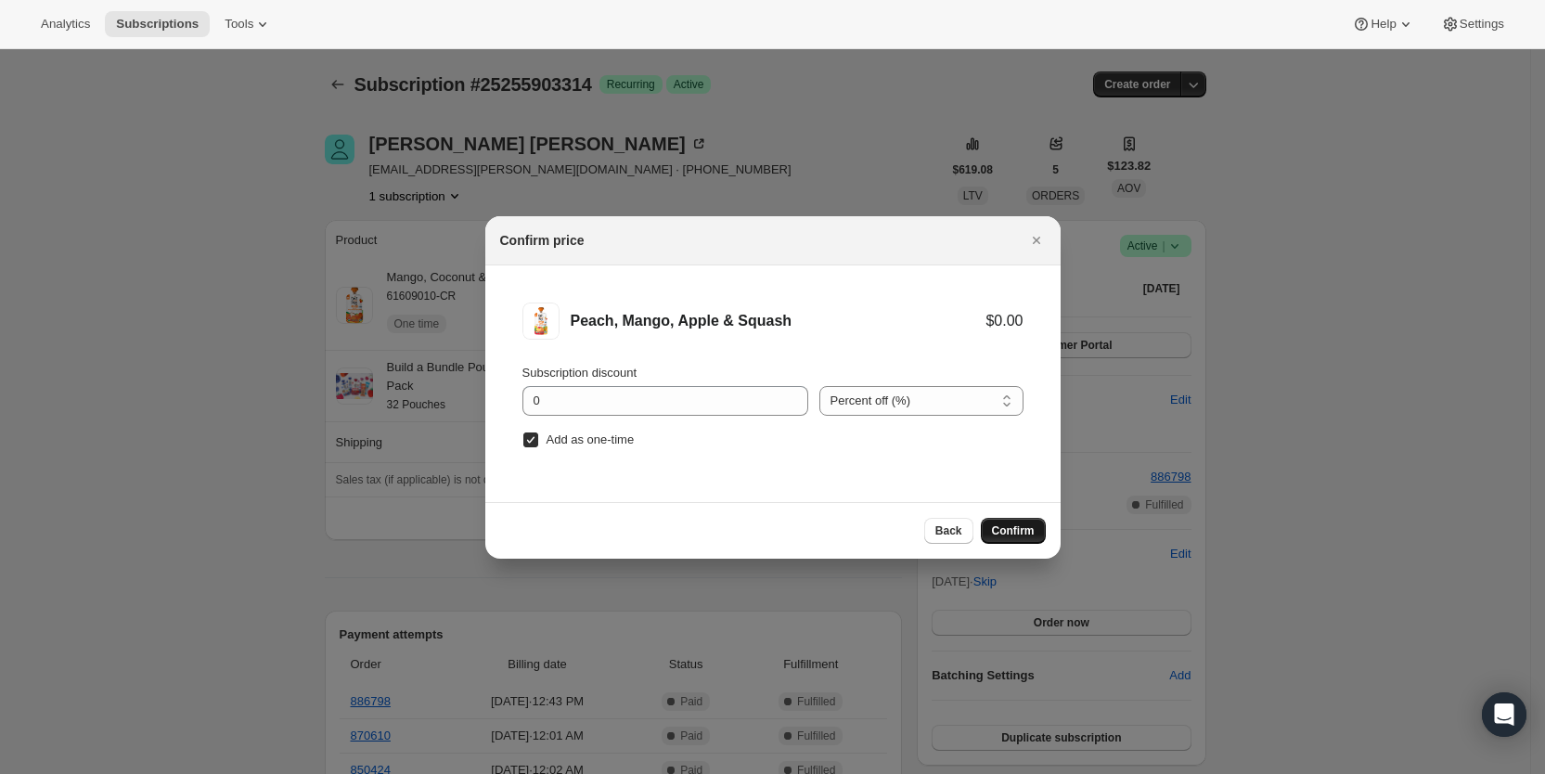
click at [1013, 529] on span "Confirm" at bounding box center [1013, 530] width 43 height 15
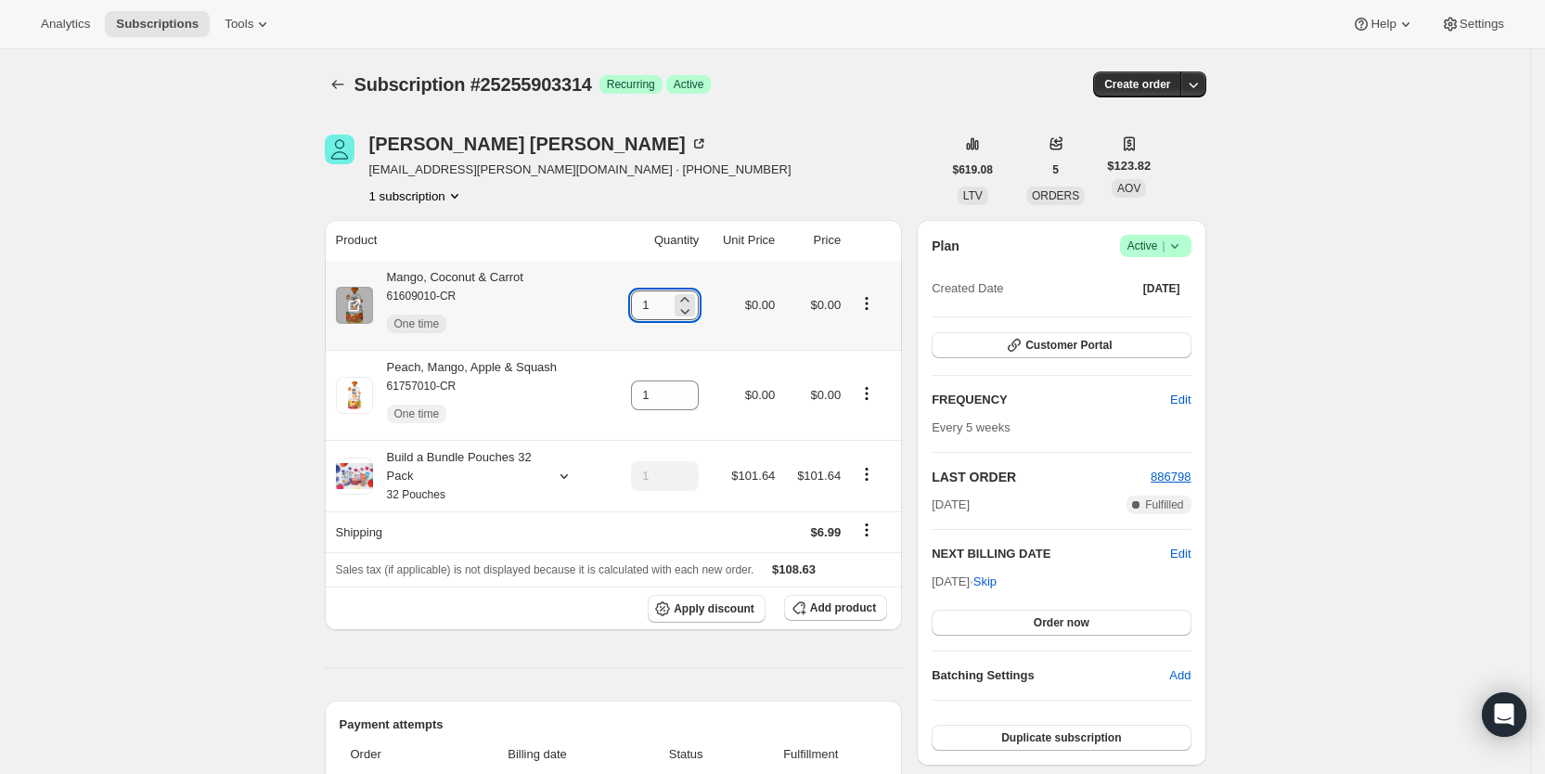
drag, startPoint x: 647, startPoint y: 306, endPoint x: 660, endPoint y: 304, distance: 13.1
click at [660, 304] on input "1" at bounding box center [651, 305] width 40 height 30
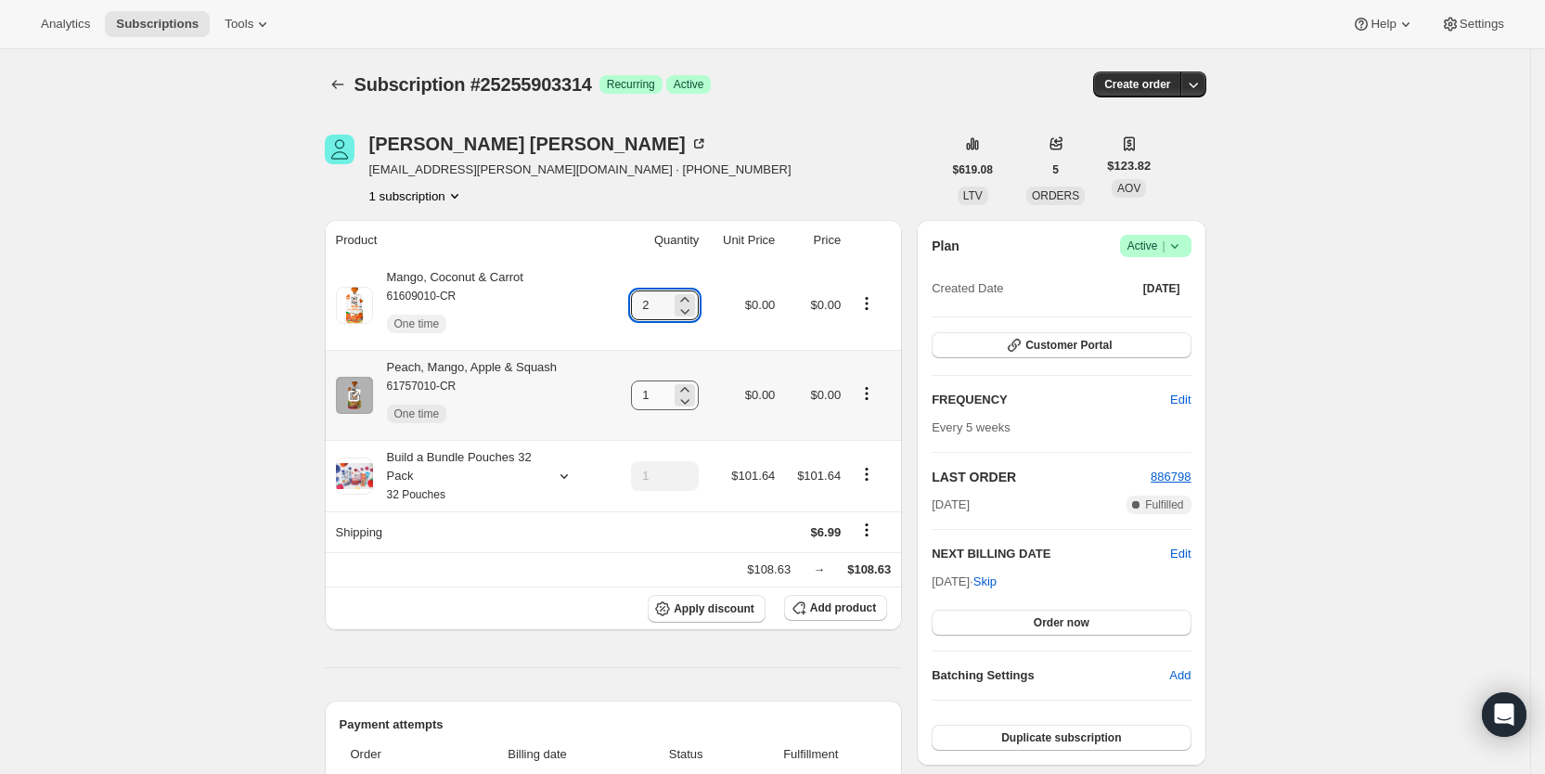
type input "2"
drag, startPoint x: 660, startPoint y: 395, endPoint x: 689, endPoint y: 383, distance: 32.0
click at [671, 391] on input "1" at bounding box center [651, 395] width 40 height 30
type input "2"
drag, startPoint x: 789, startPoint y: 138, endPoint x: 833, endPoint y: 94, distance: 63.0
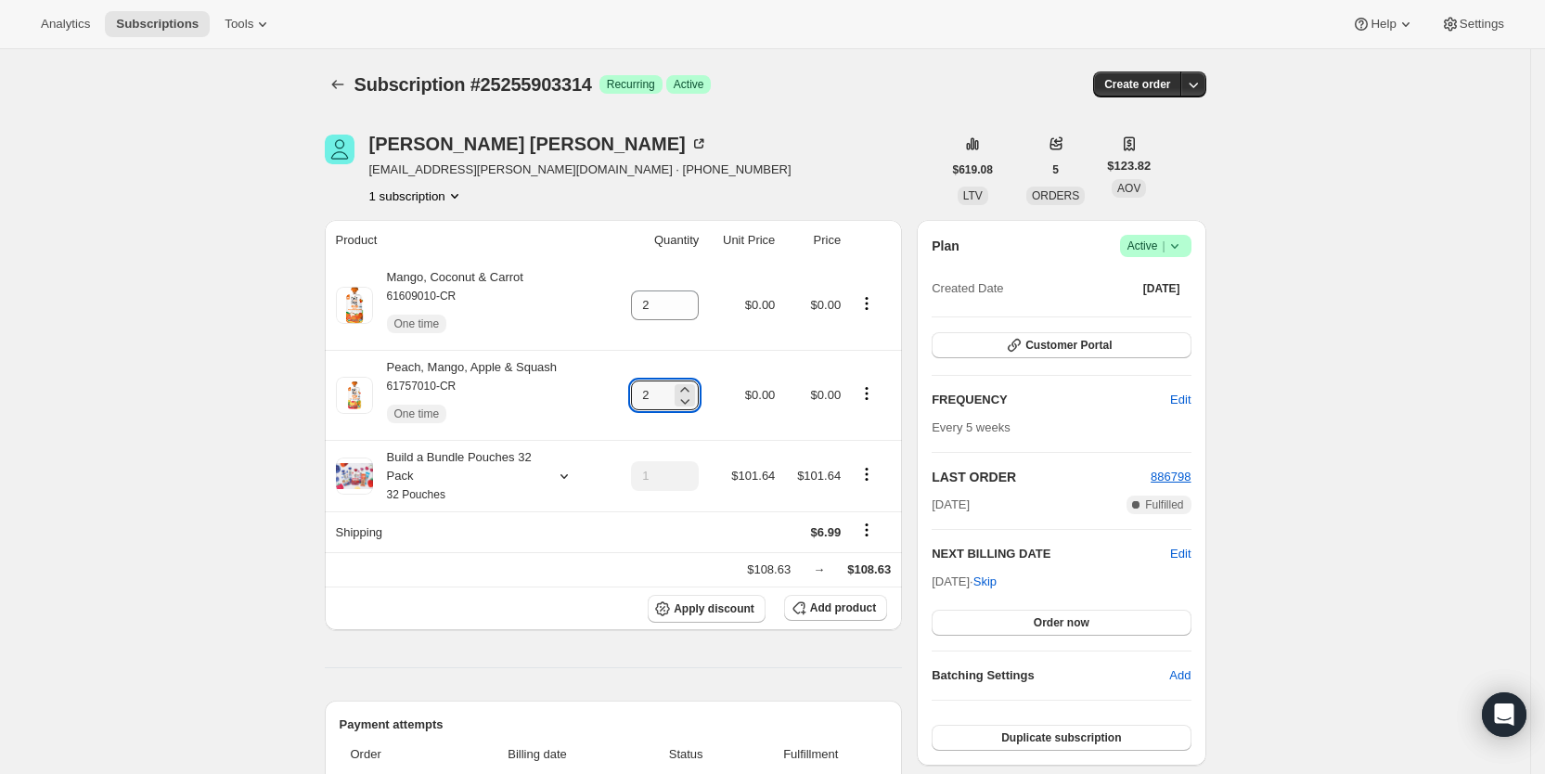
click at [789, 139] on div "[PERSON_NAME] [PERSON_NAME][EMAIL_ADDRESS][PERSON_NAME][DOMAIN_NAME] · [PHONE_N…" at bounding box center [633, 170] width 617 height 71
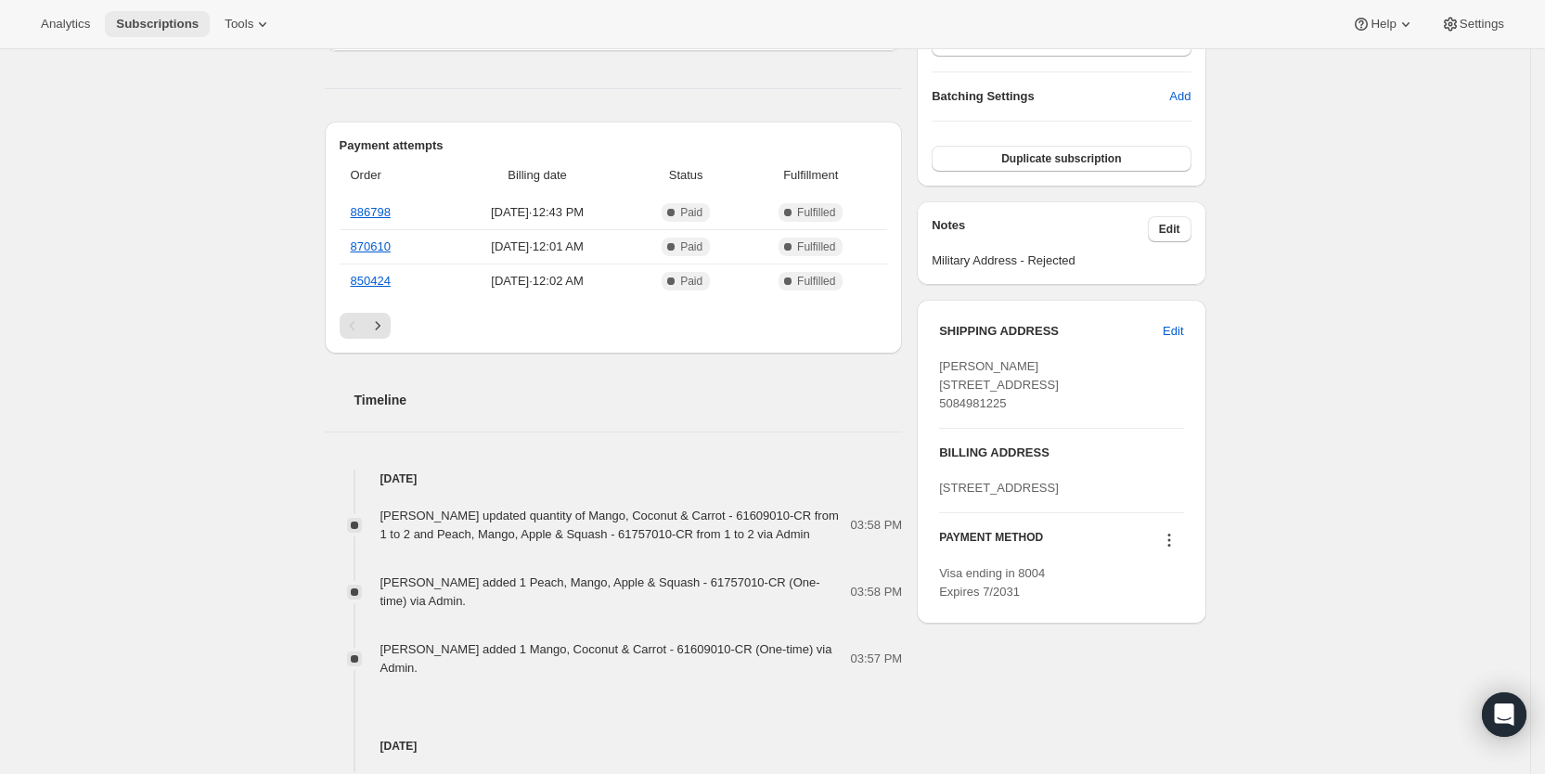
click at [137, 18] on span "Subscriptions" at bounding box center [157, 24] width 83 height 15
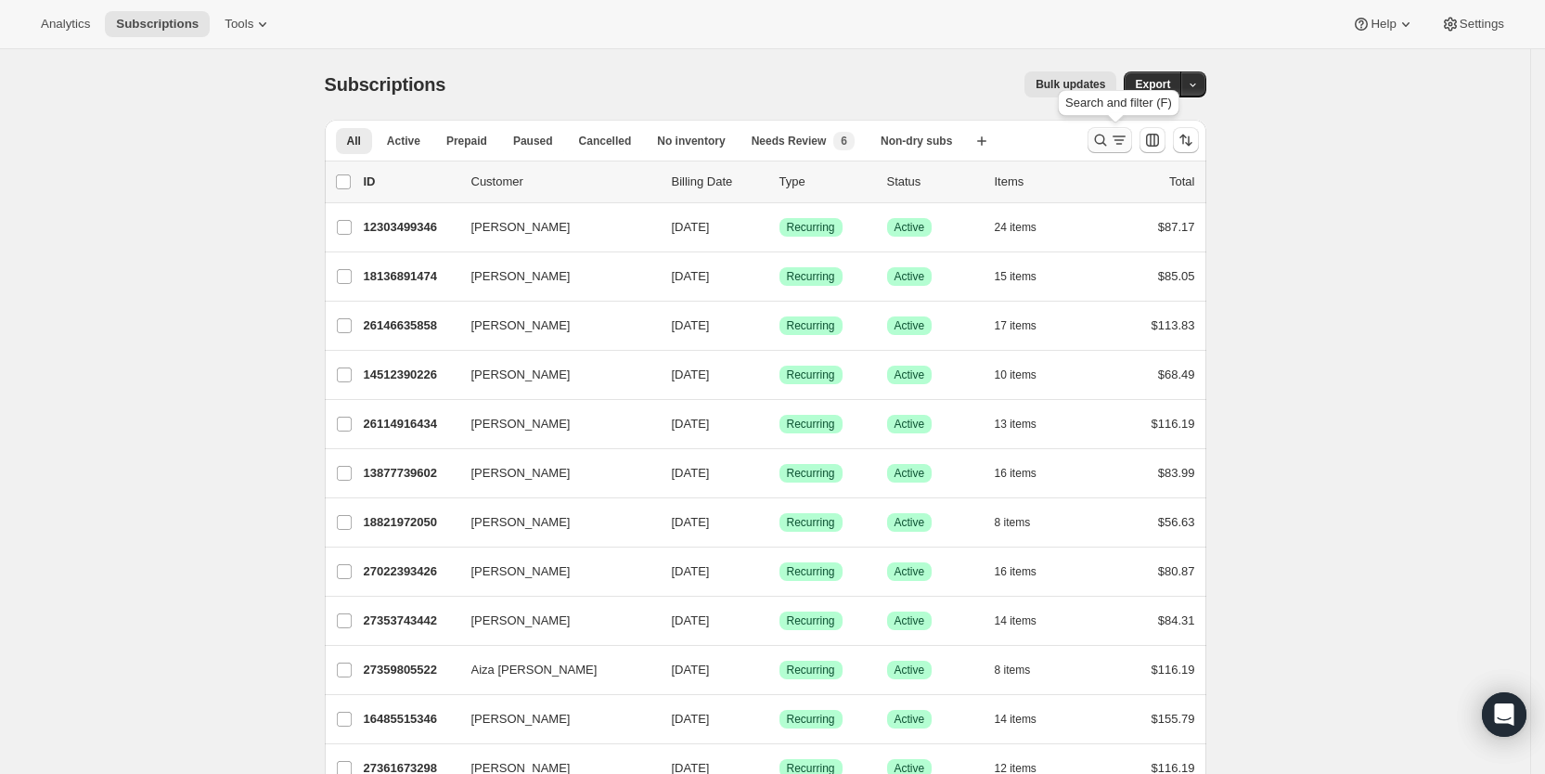
click at [1110, 140] on icon "Search and filter results" at bounding box center [1100, 140] width 19 height 19
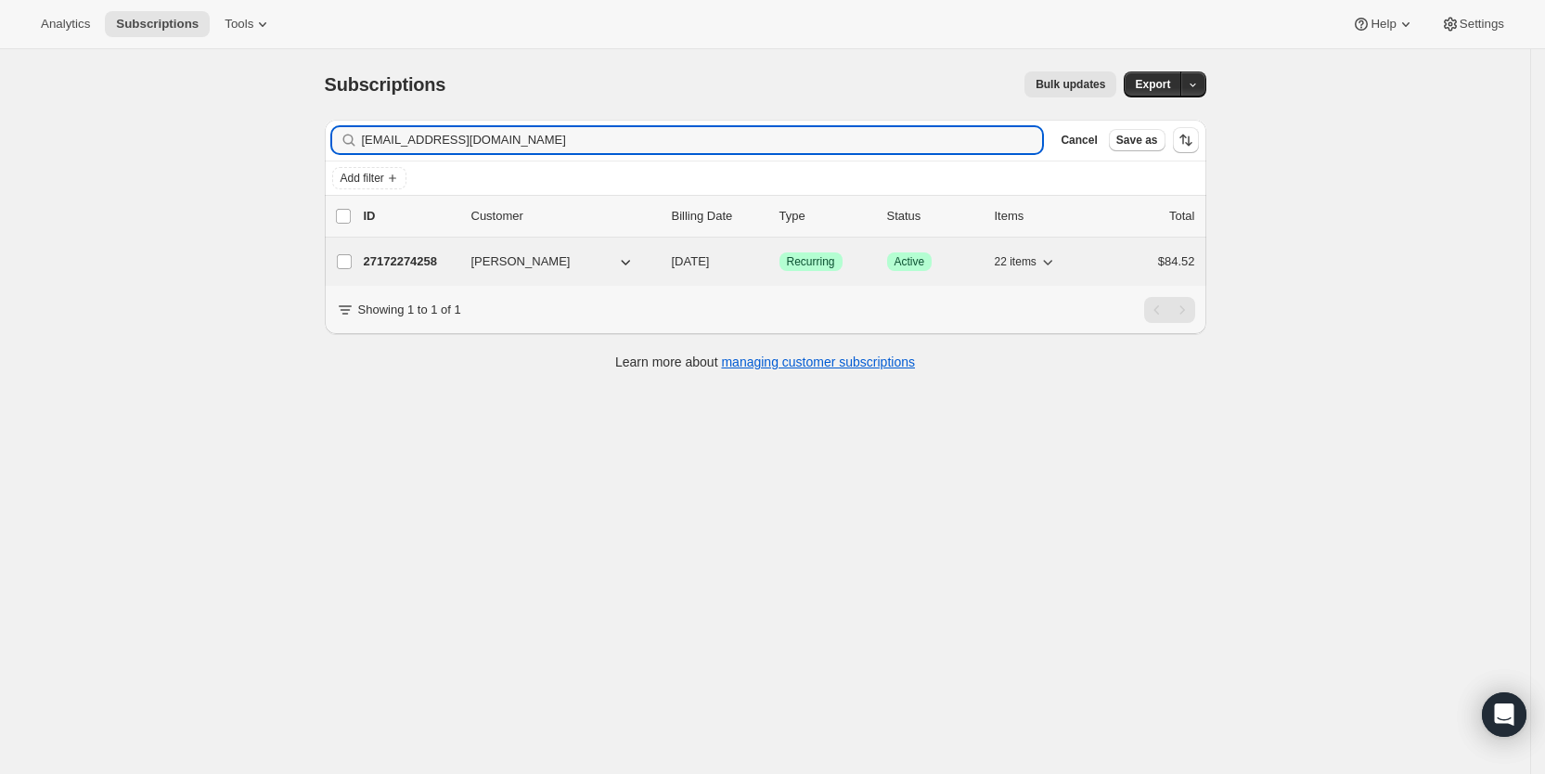
type input "[EMAIL_ADDRESS][DOMAIN_NAME]"
click at [710, 262] on span "[DATE]" at bounding box center [691, 261] width 38 height 14
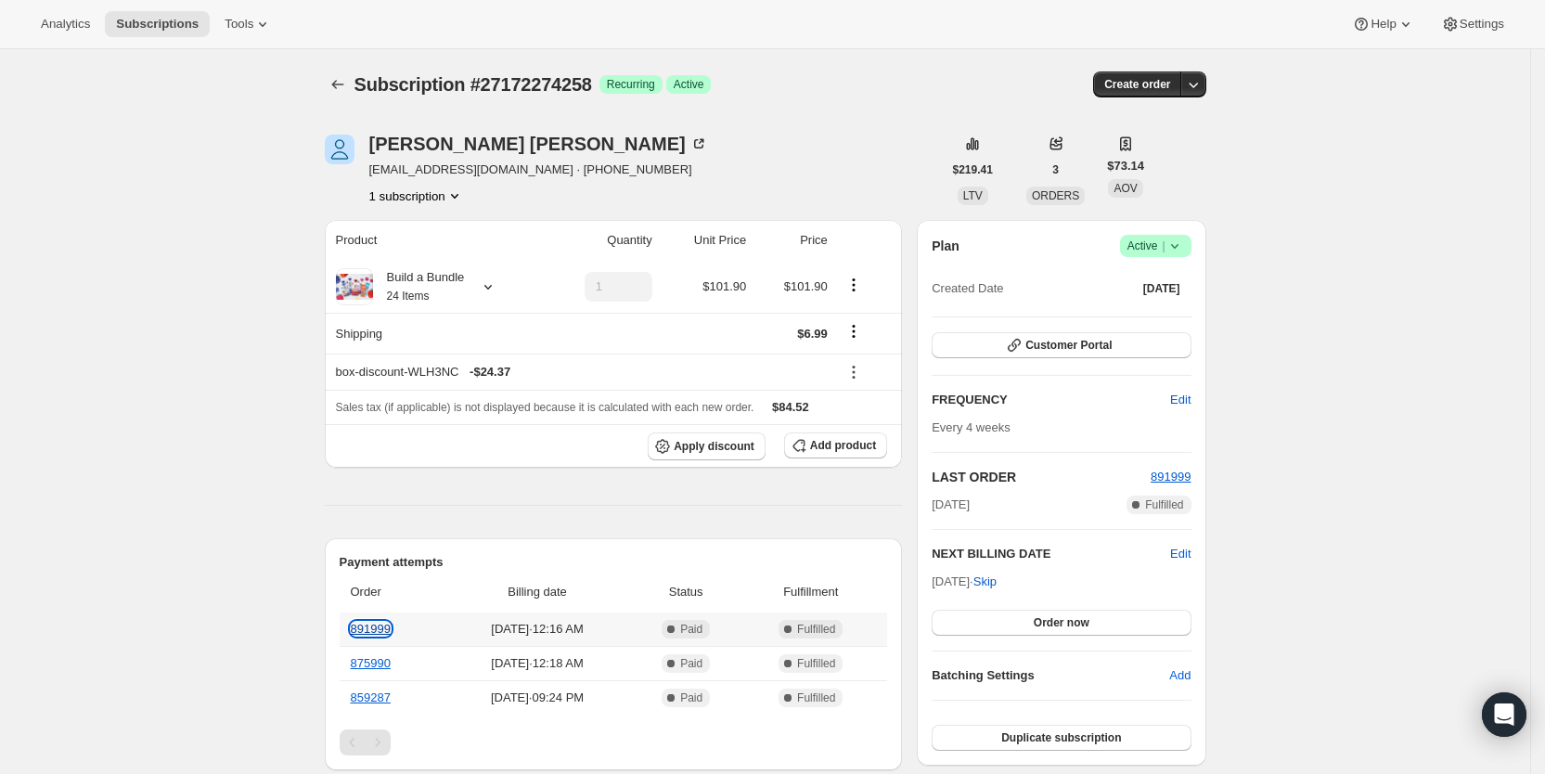
click at [385, 624] on link "891999" at bounding box center [371, 629] width 40 height 14
